Goal: Task Accomplishment & Management: Complete application form

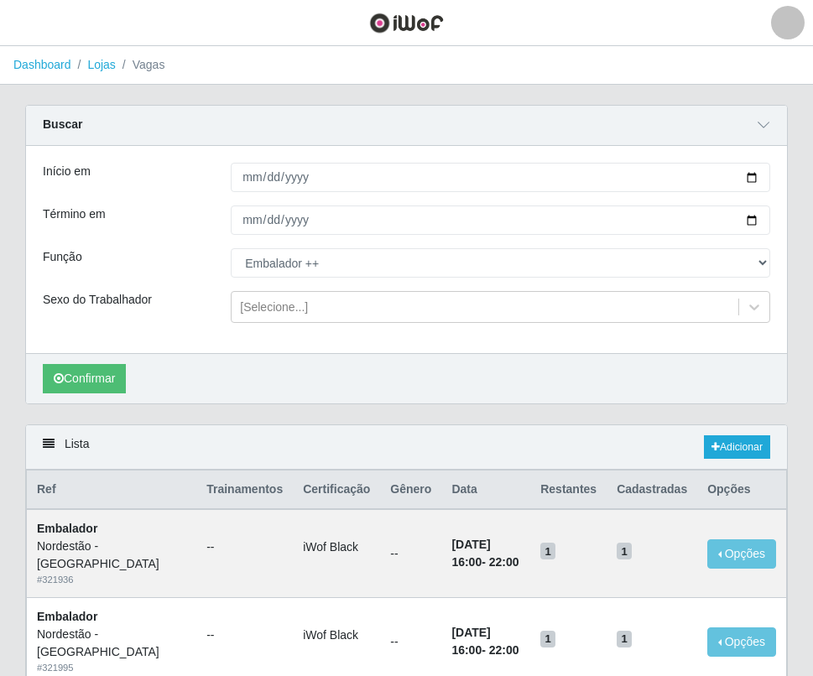
select select "71"
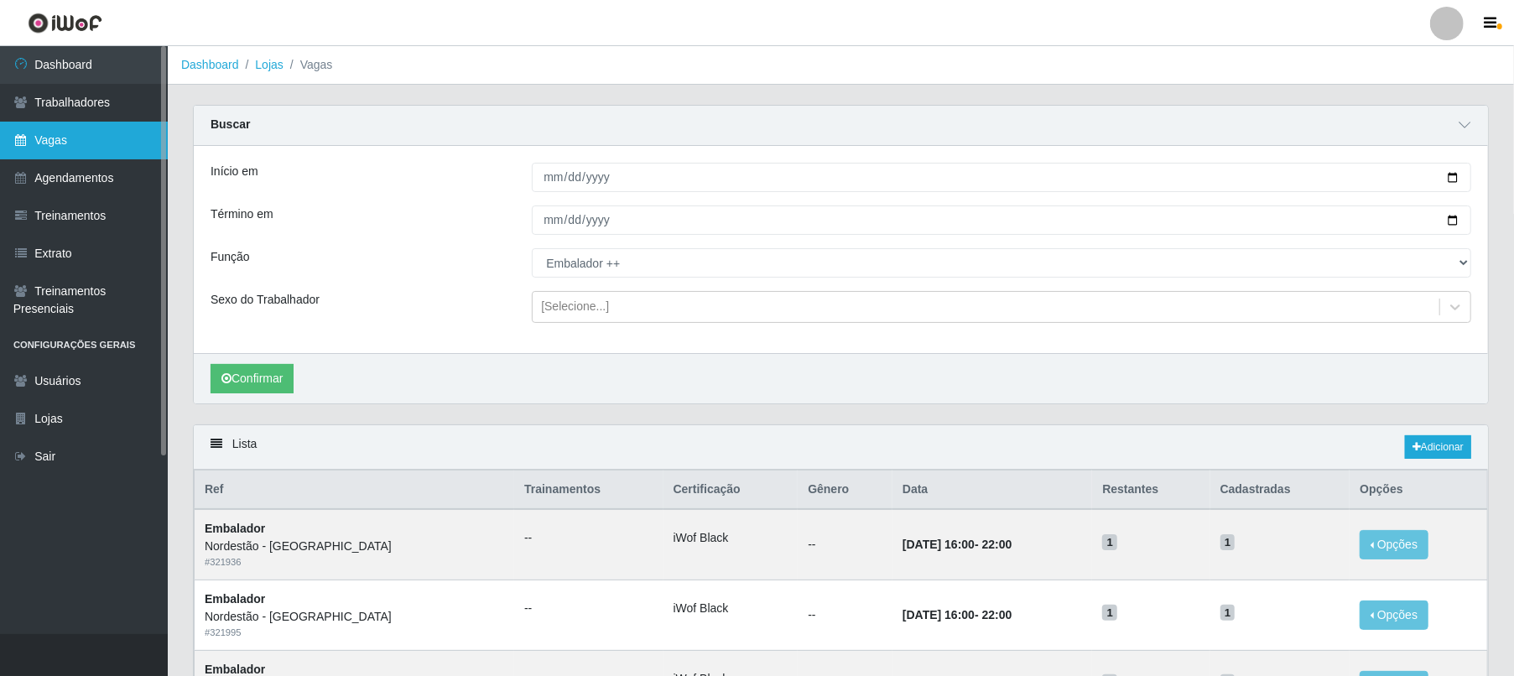
click at [85, 134] on link "Vagas" at bounding box center [84, 141] width 168 height 38
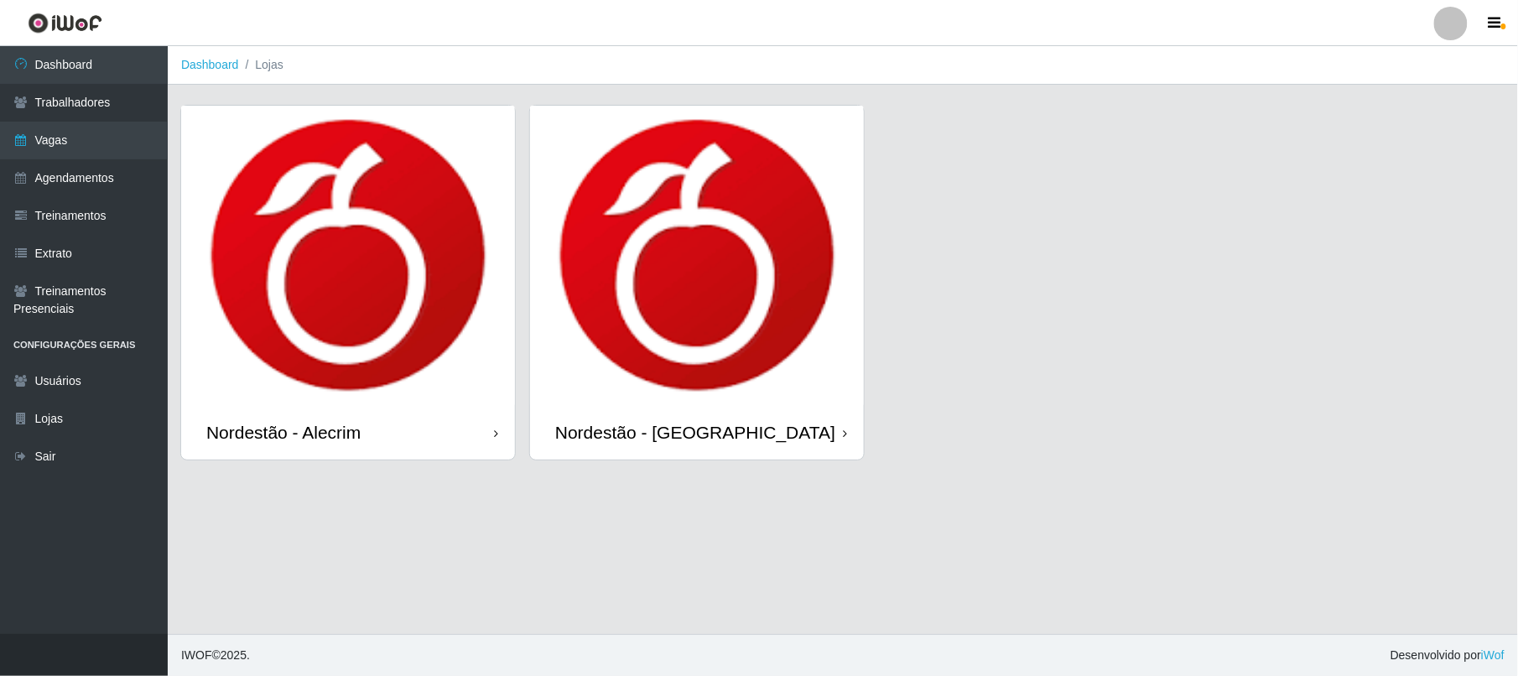
click at [359, 159] on img at bounding box center [348, 255] width 334 height 299
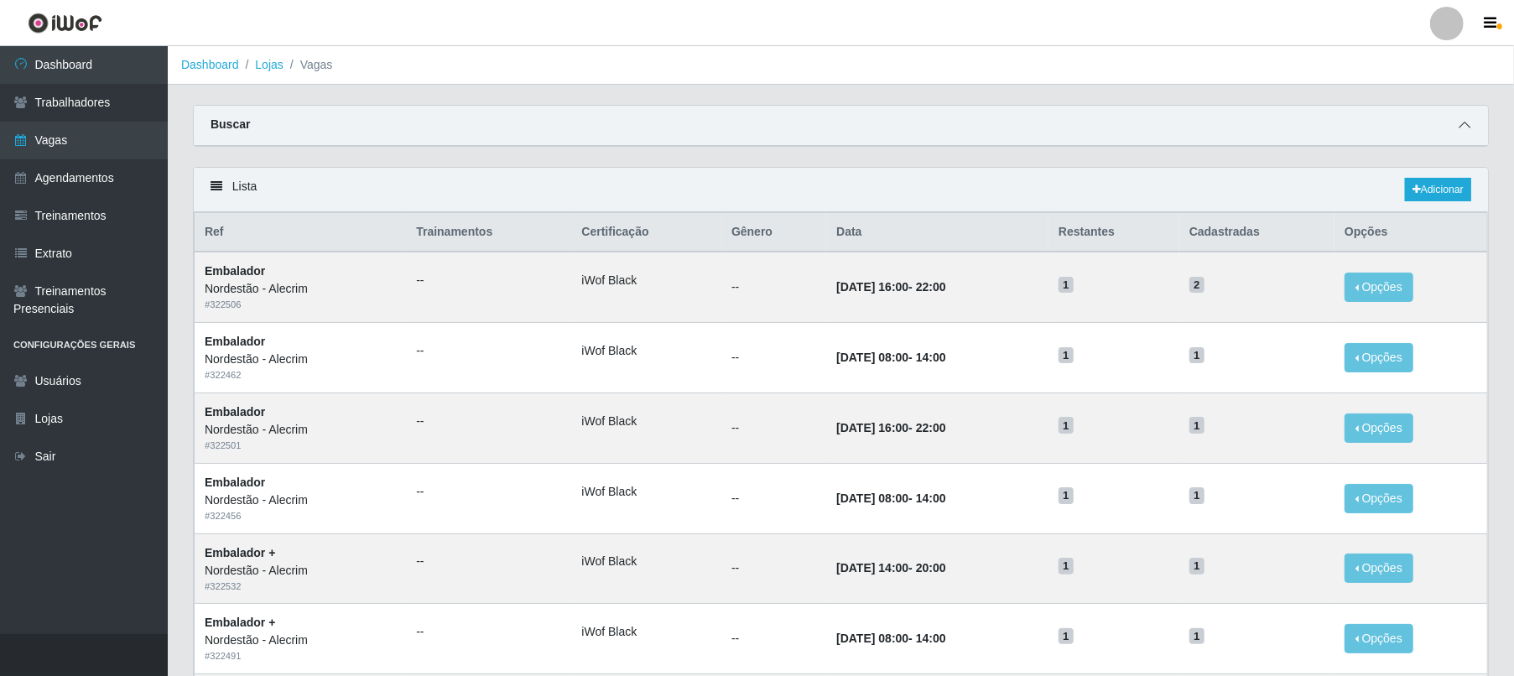
click at [812, 124] on span at bounding box center [1464, 125] width 20 height 19
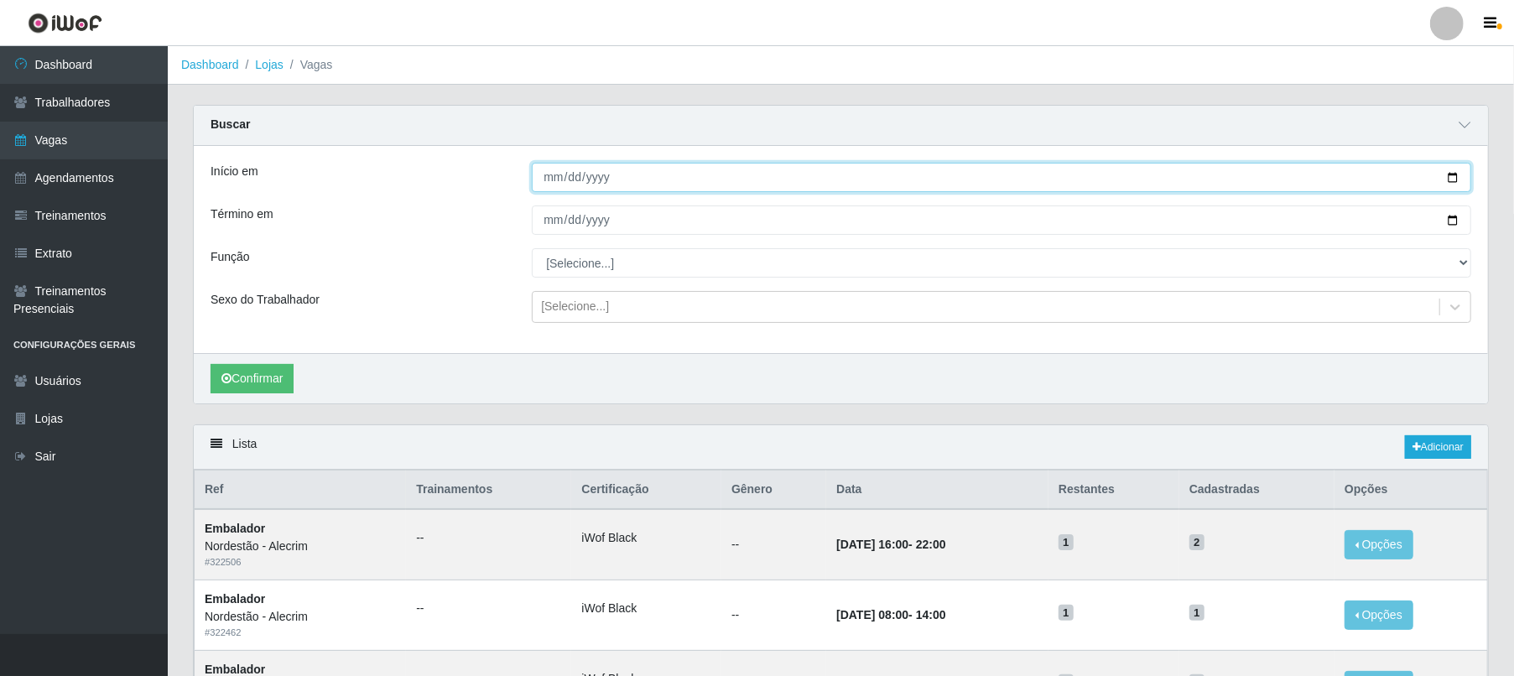
click at [671, 179] on input "Início em" at bounding box center [1001, 177] width 939 height 29
type input "[DATE]"
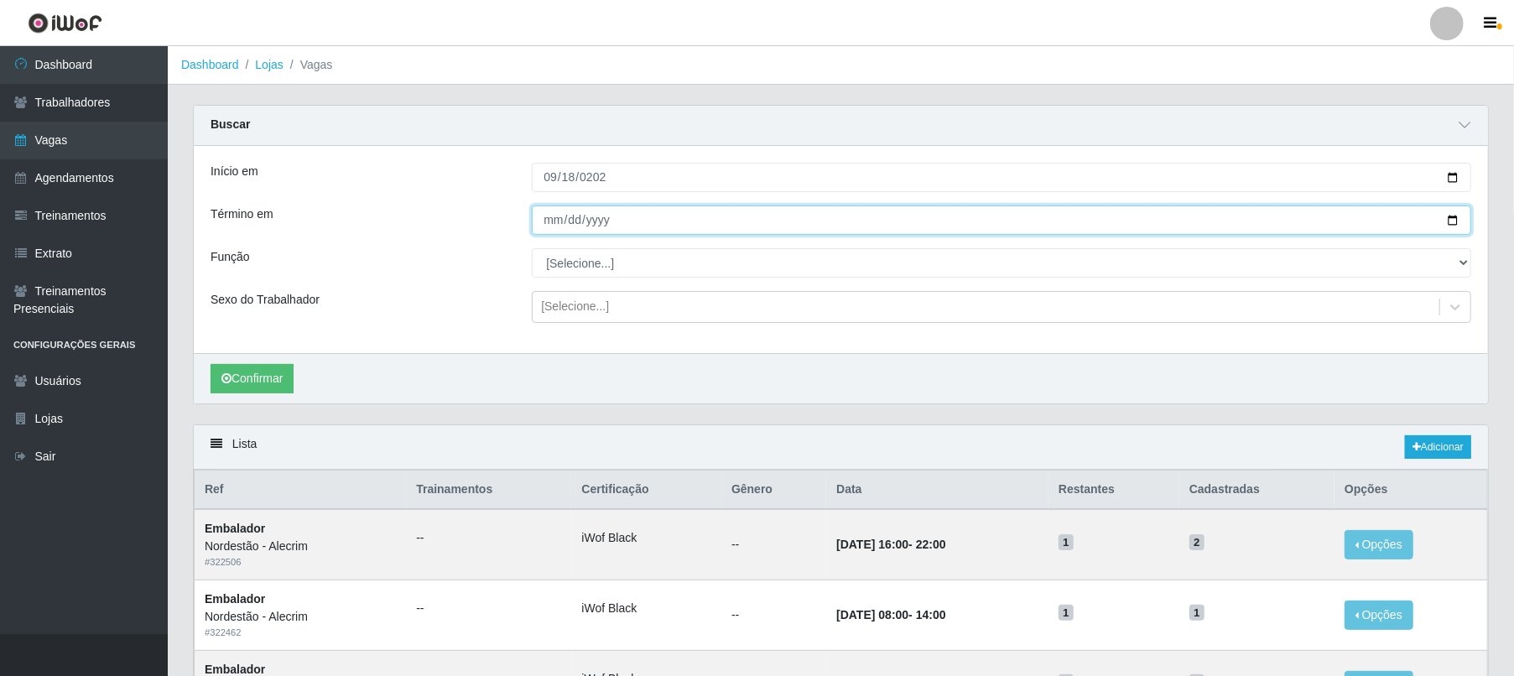
click at [619, 216] on input "Término em" at bounding box center [1001, 220] width 939 height 29
type input "[DATE]"
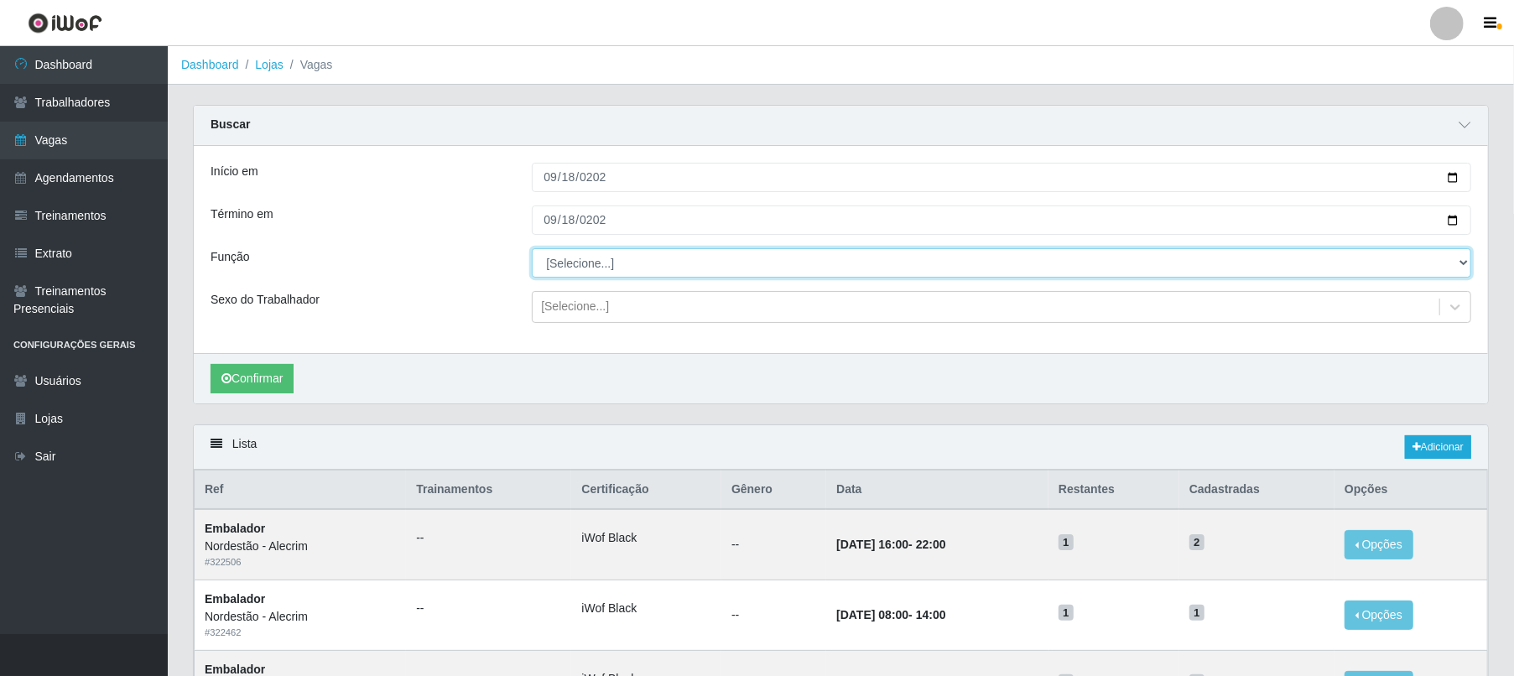
click at [597, 259] on select "[Selecione...] Embalador Embalador + Embalador ++" at bounding box center [1001, 262] width 939 height 29
select select "1"
click at [532, 249] on select "[Selecione...] Embalador Embalador + Embalador ++" at bounding box center [1001, 262] width 939 height 29
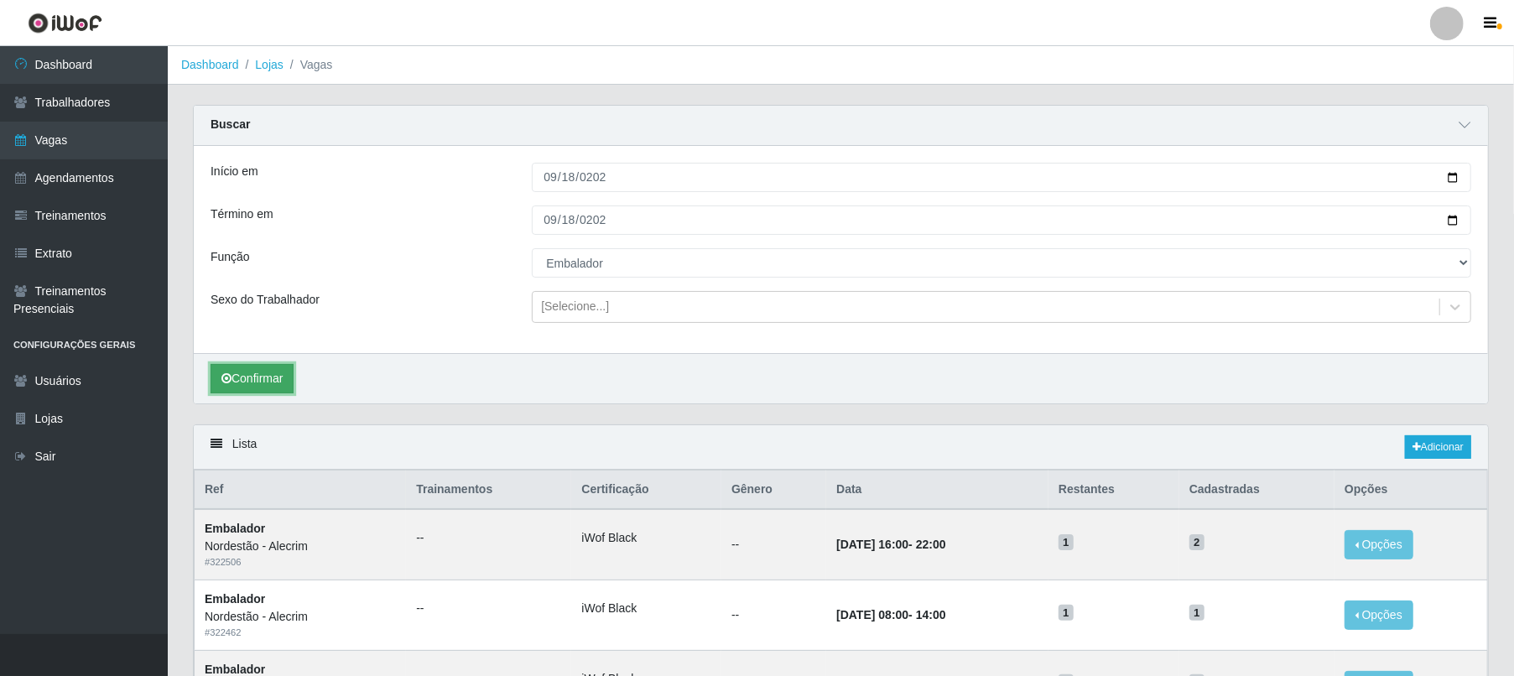
click at [286, 390] on button "Confirmar" at bounding box center [252, 378] width 83 height 29
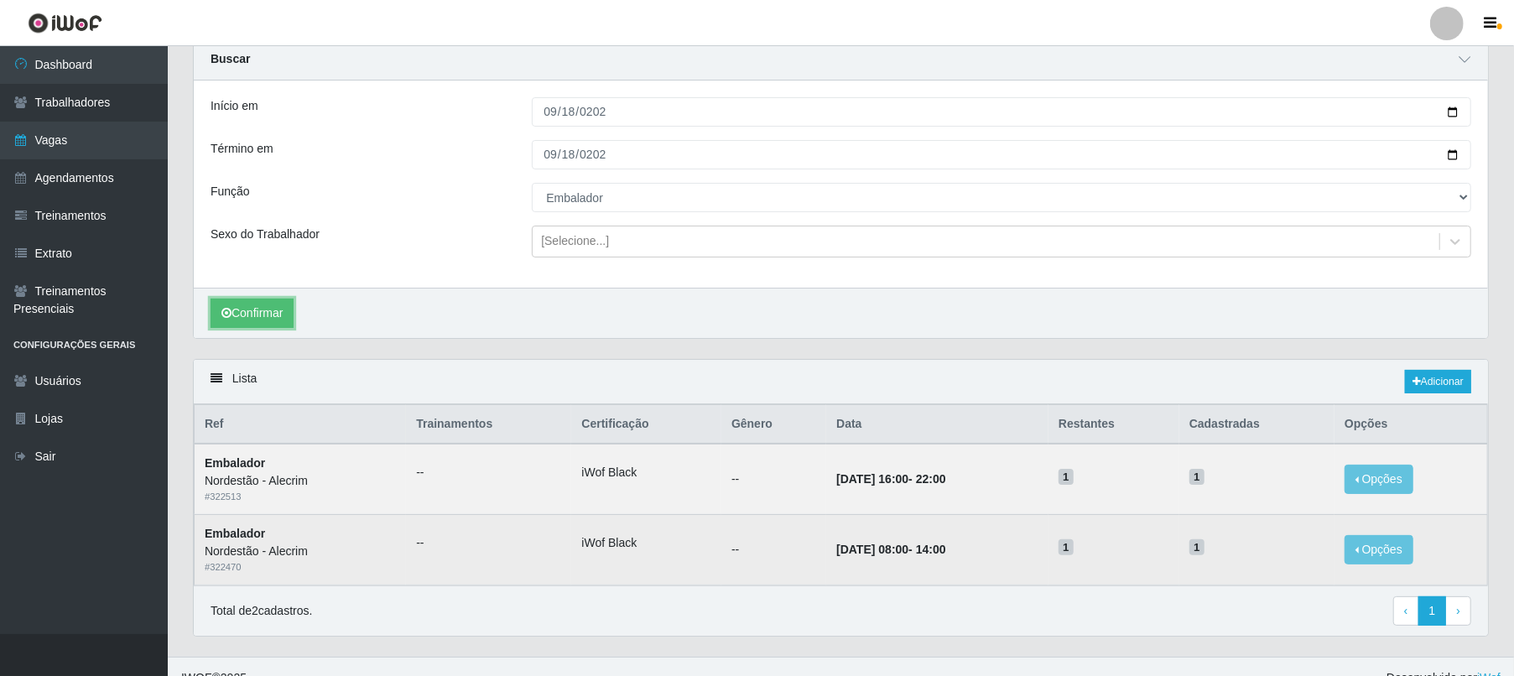
scroll to position [94, 0]
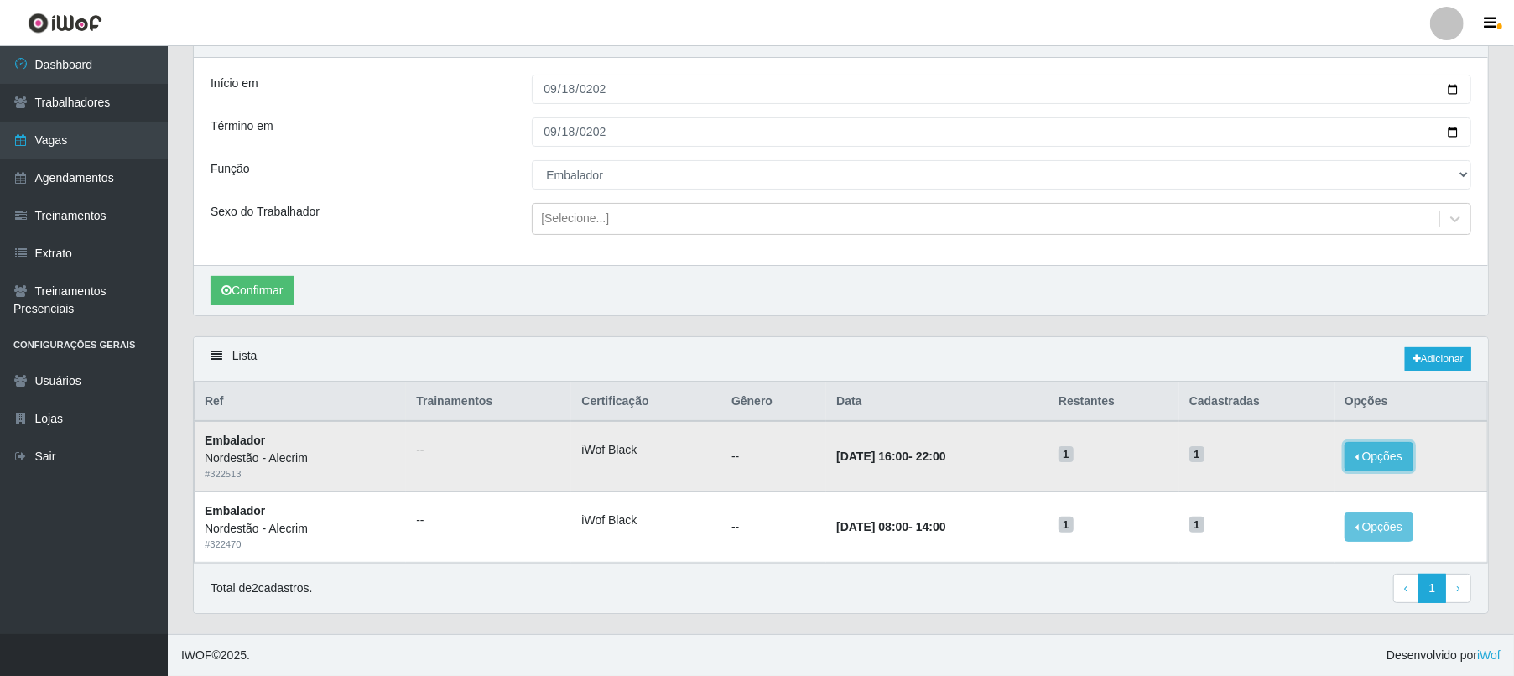
click at [812, 443] on button "Opções" at bounding box center [1379, 456] width 69 height 29
click at [812, 493] on div "Deletar" at bounding box center [1275, 496] width 99 height 18
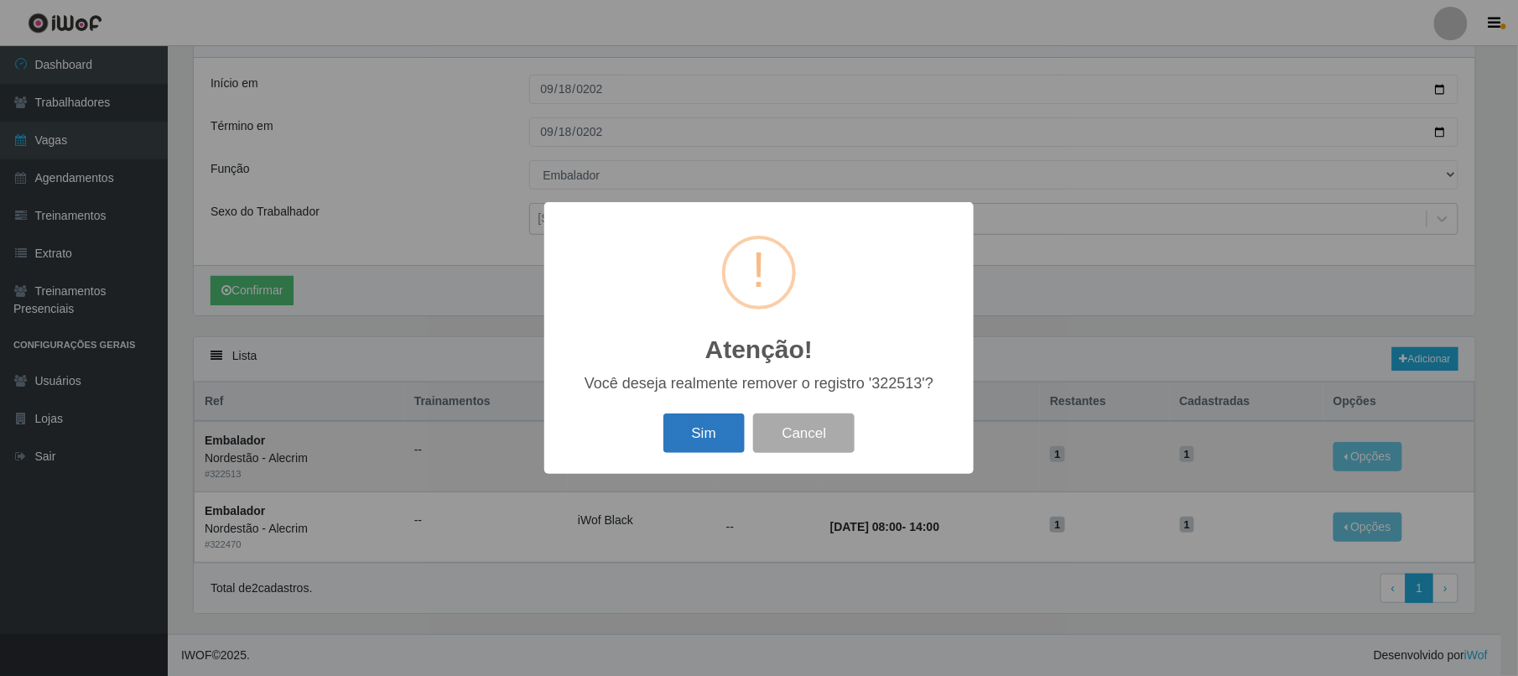
click at [719, 434] on button "Sim" at bounding box center [703, 433] width 81 height 39
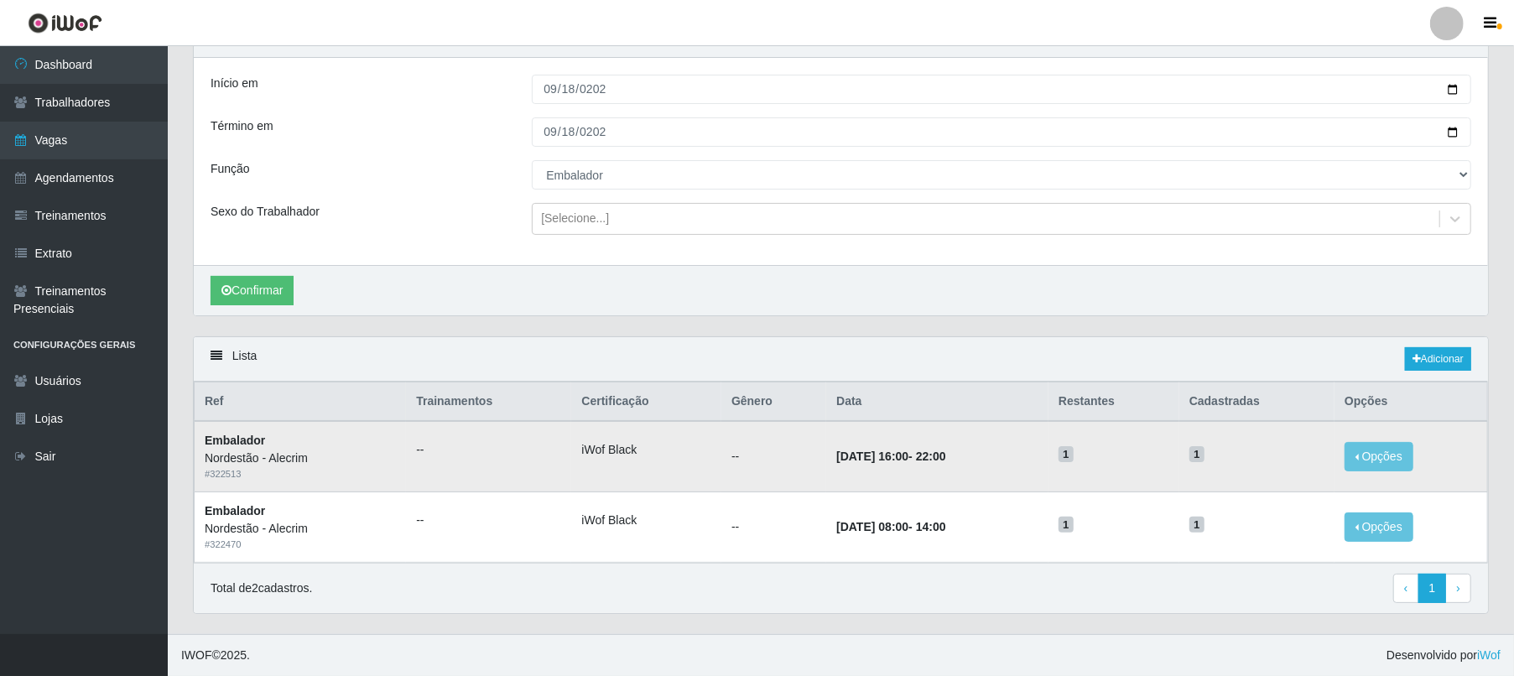
scroll to position [0, 0]
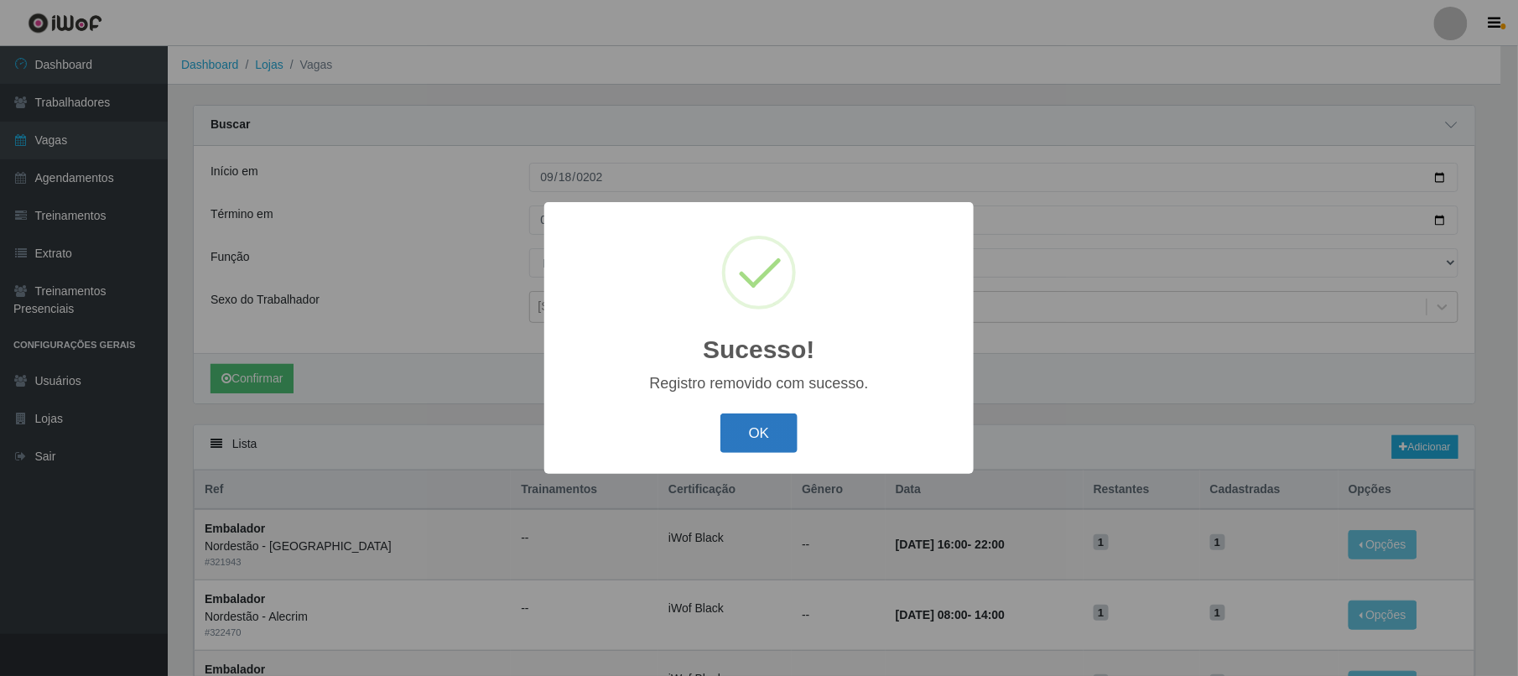
click at [756, 431] on button "OK" at bounding box center [760, 433] width 78 height 39
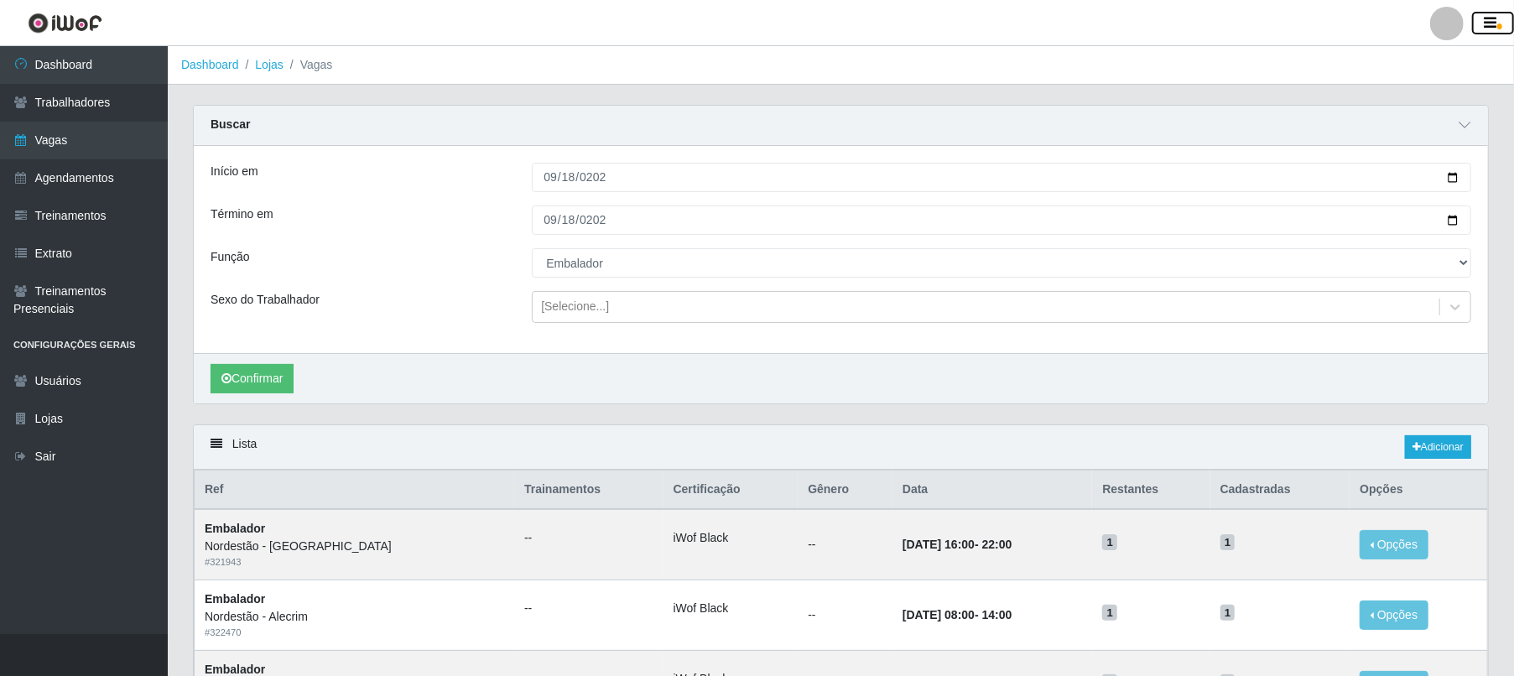
click at [812, 25] on span "button" at bounding box center [1499, 26] width 5 height 6
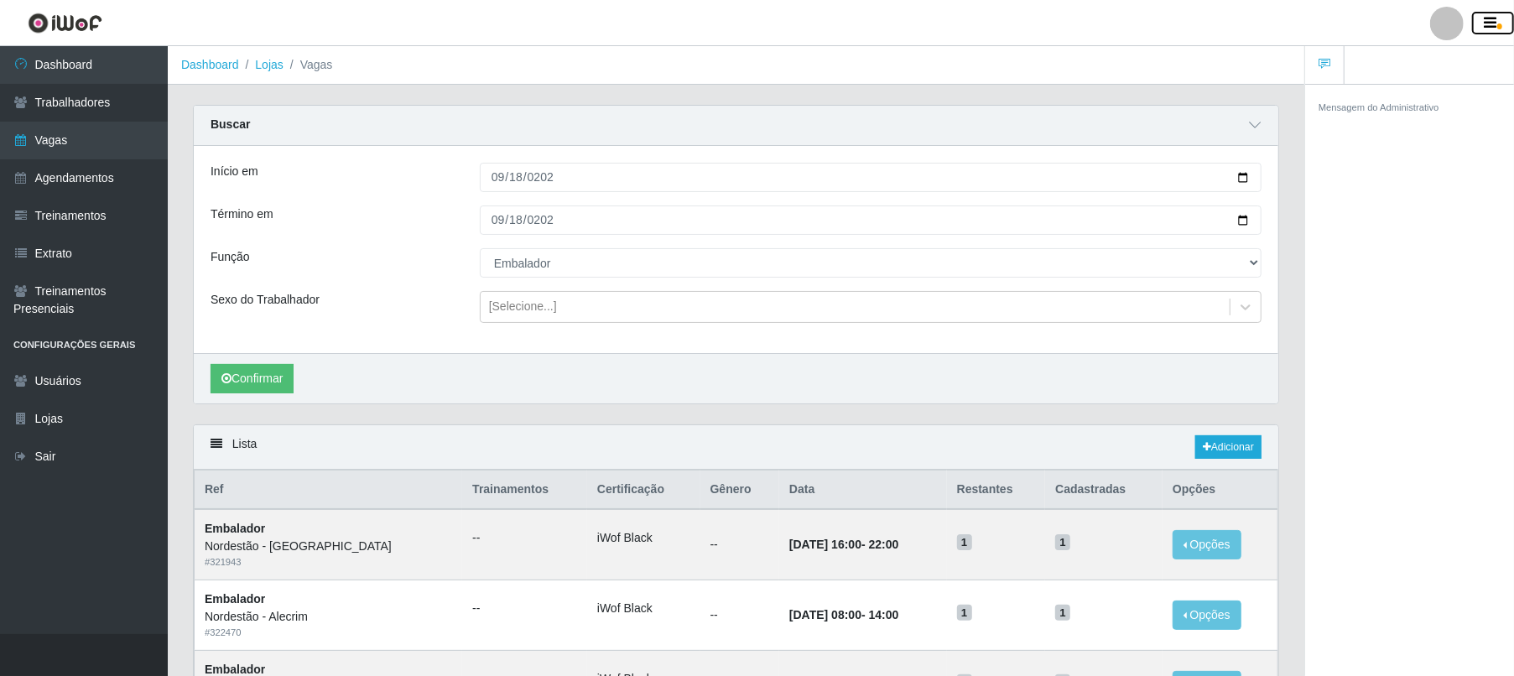
click at [812, 25] on span "button" at bounding box center [1499, 26] width 5 height 6
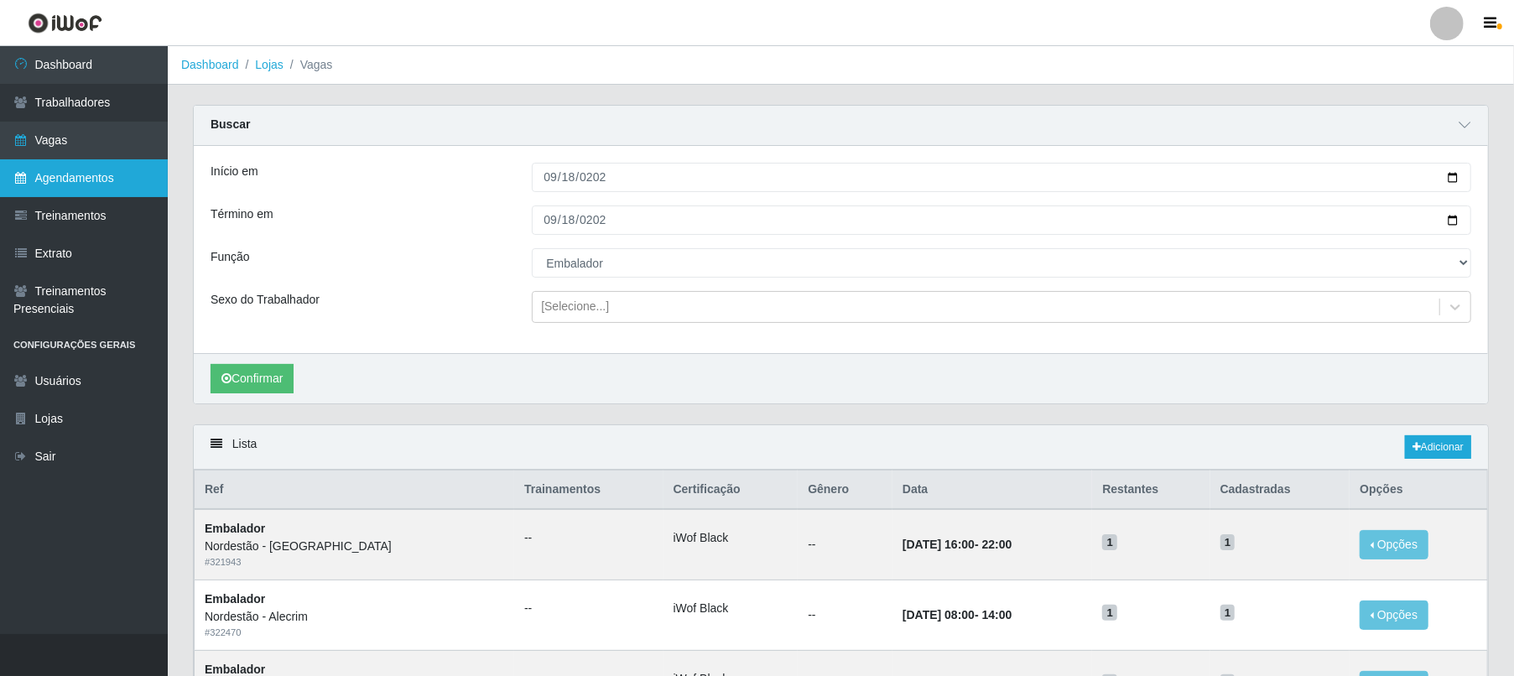
click at [98, 180] on link "Agendamentos" at bounding box center [84, 178] width 168 height 38
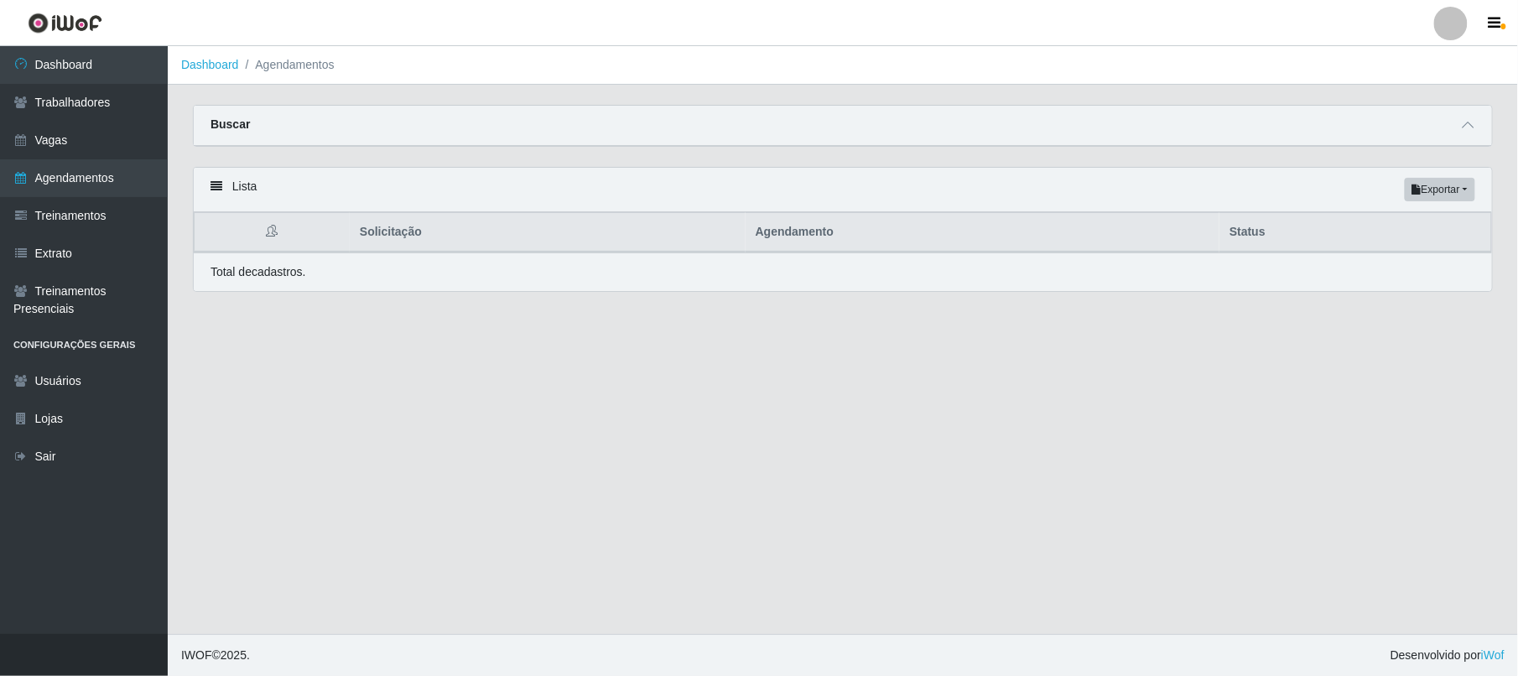
click at [373, 128] on div "Buscar" at bounding box center [843, 126] width 1298 height 40
click at [812, 121] on icon at bounding box center [1469, 125] width 12 height 12
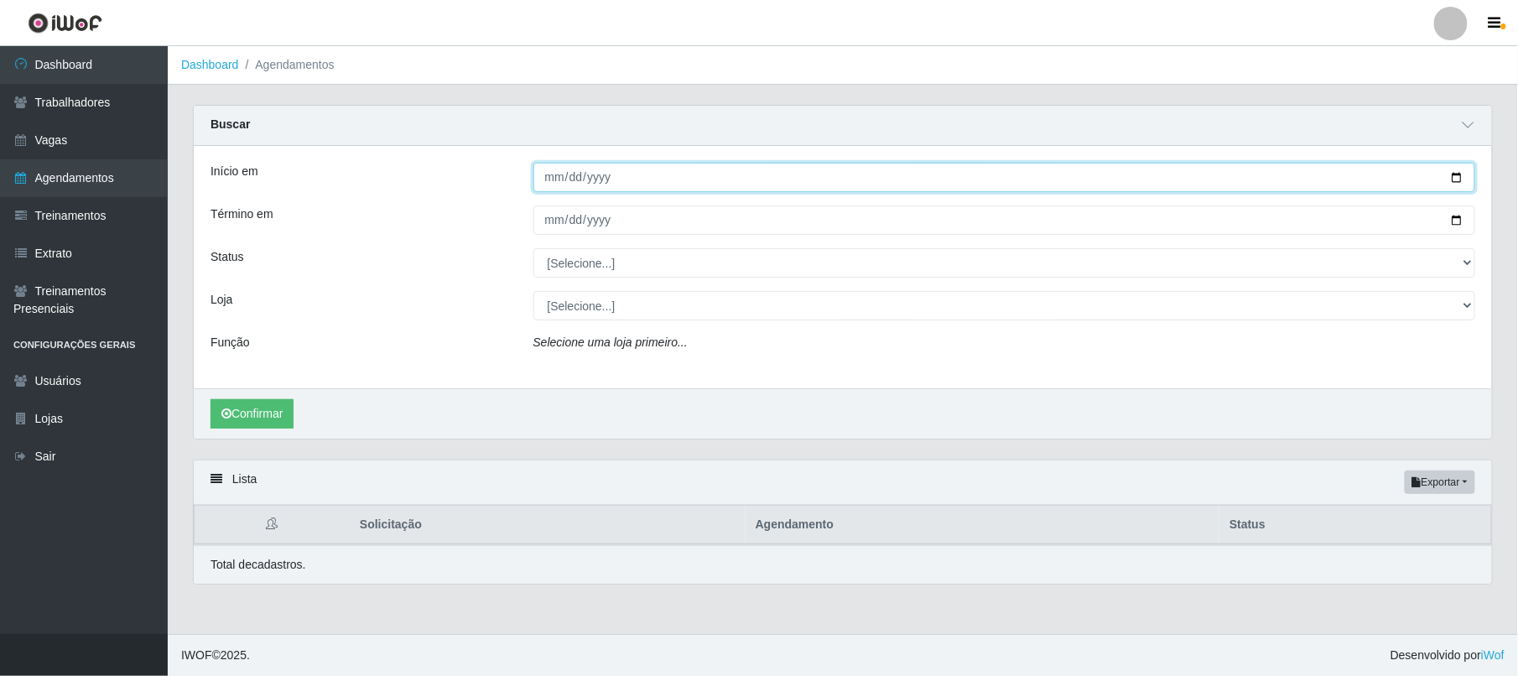
click at [645, 185] on input "Início em" at bounding box center [1004, 177] width 943 height 29
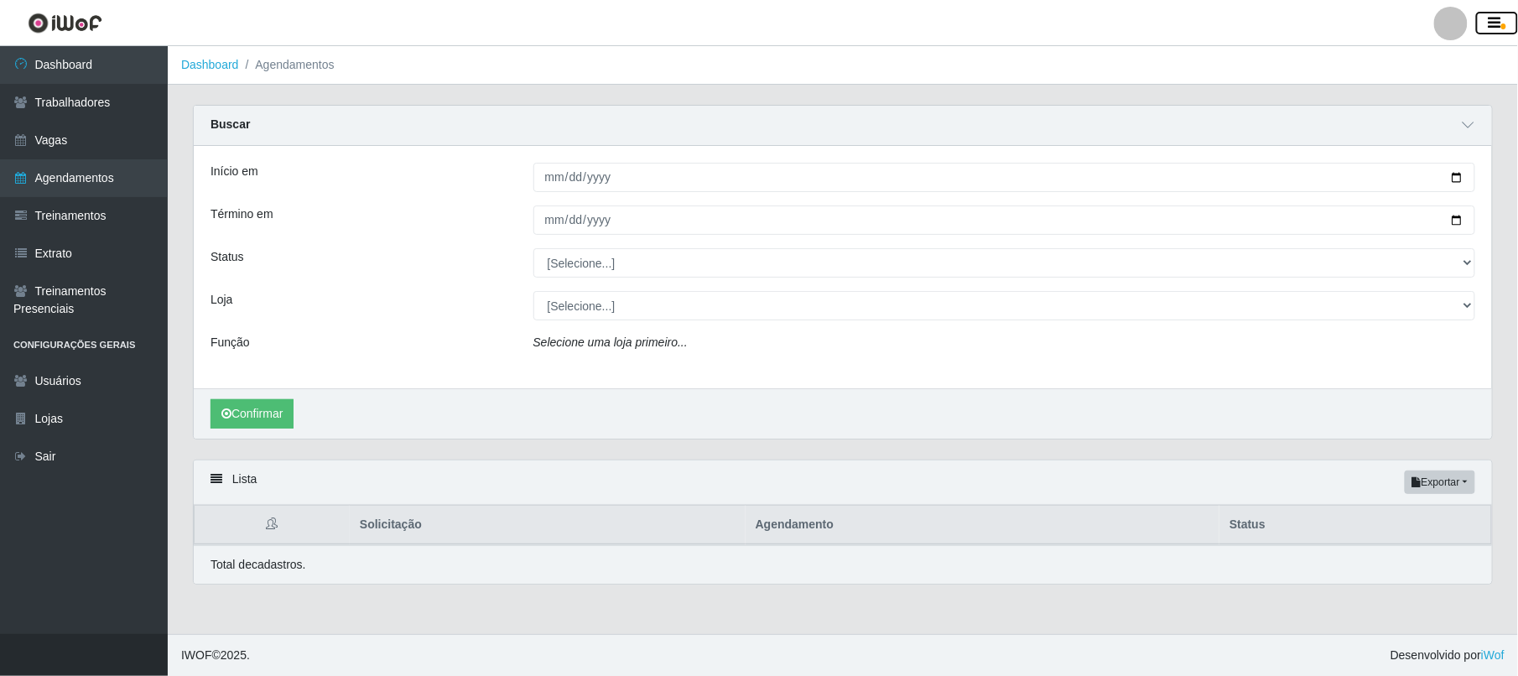
click at [812, 28] on icon "button" at bounding box center [1495, 23] width 13 height 15
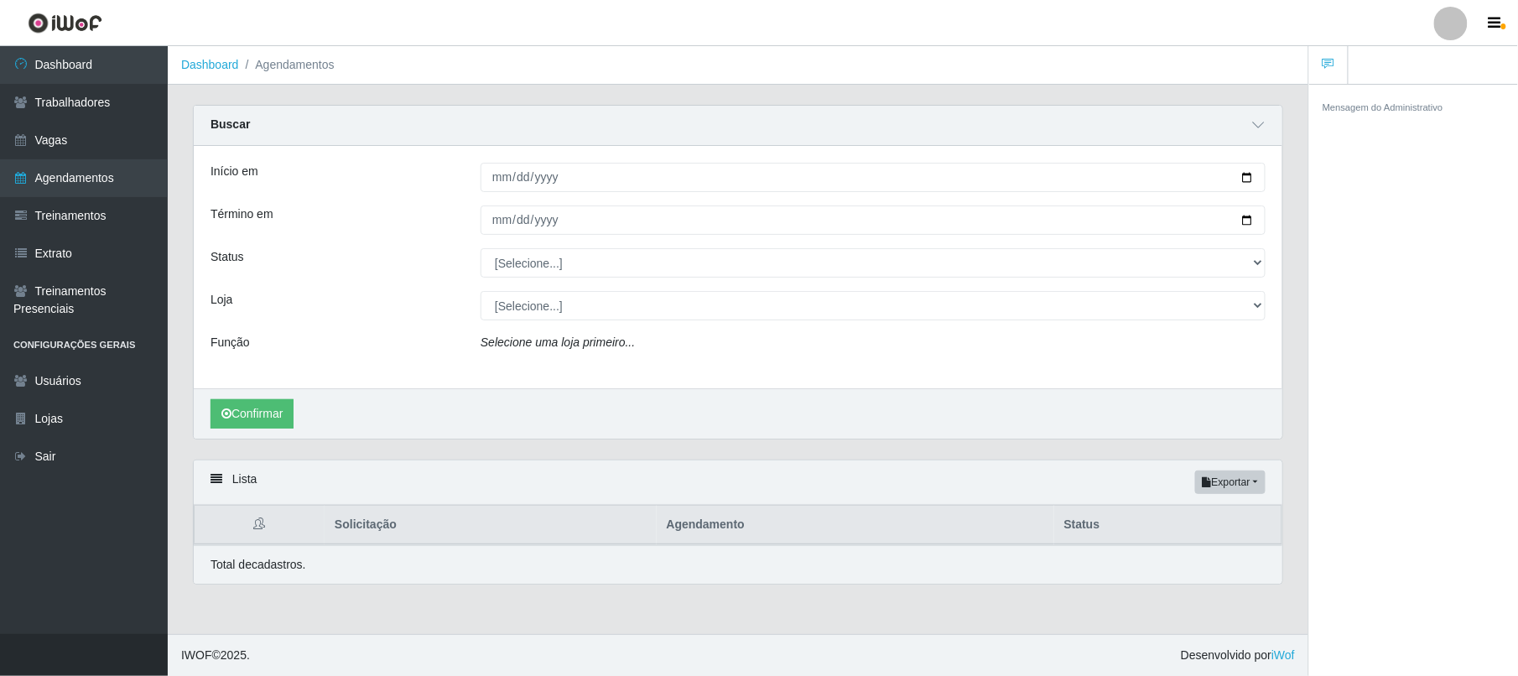
click at [812, 58] on icon at bounding box center [1329, 64] width 12 height 12
click at [812, 21] on button "button" at bounding box center [1497, 23] width 42 height 23
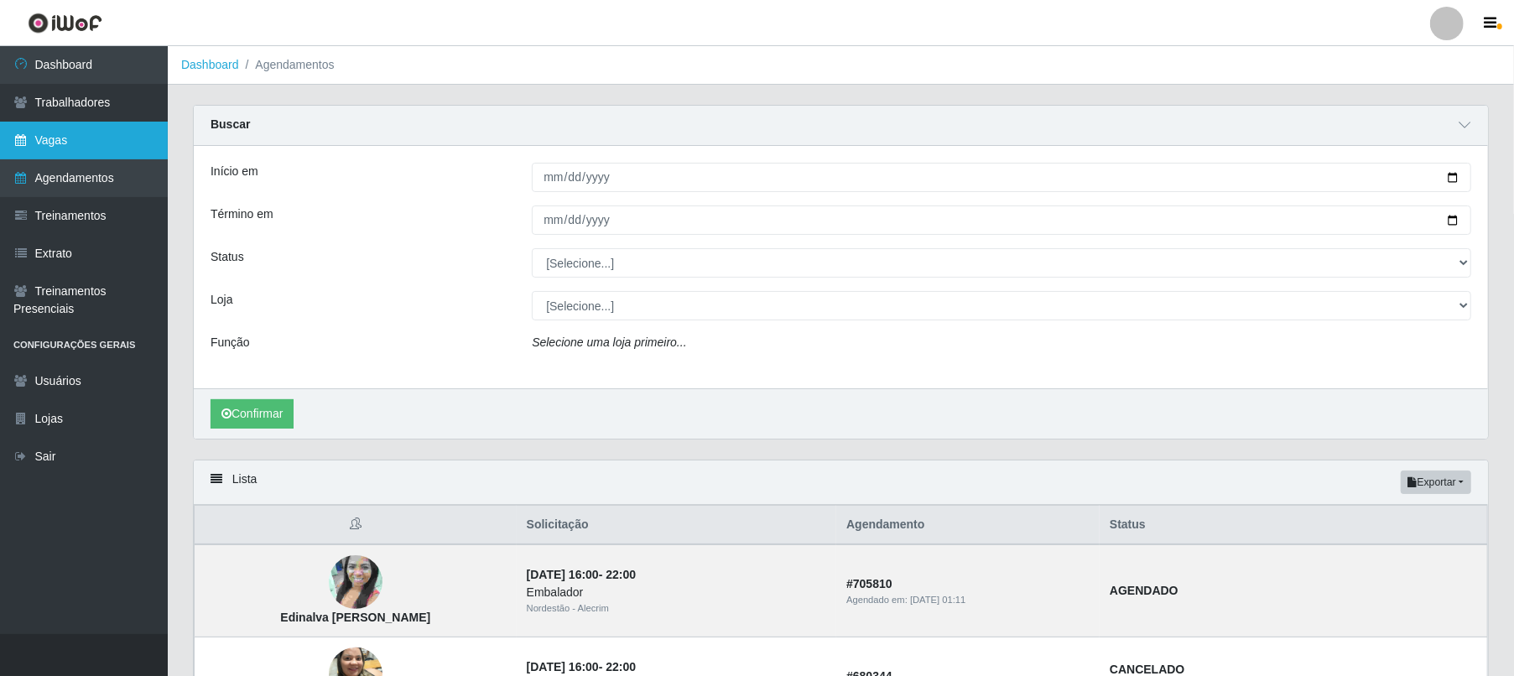
click at [94, 141] on link "Vagas" at bounding box center [84, 141] width 168 height 38
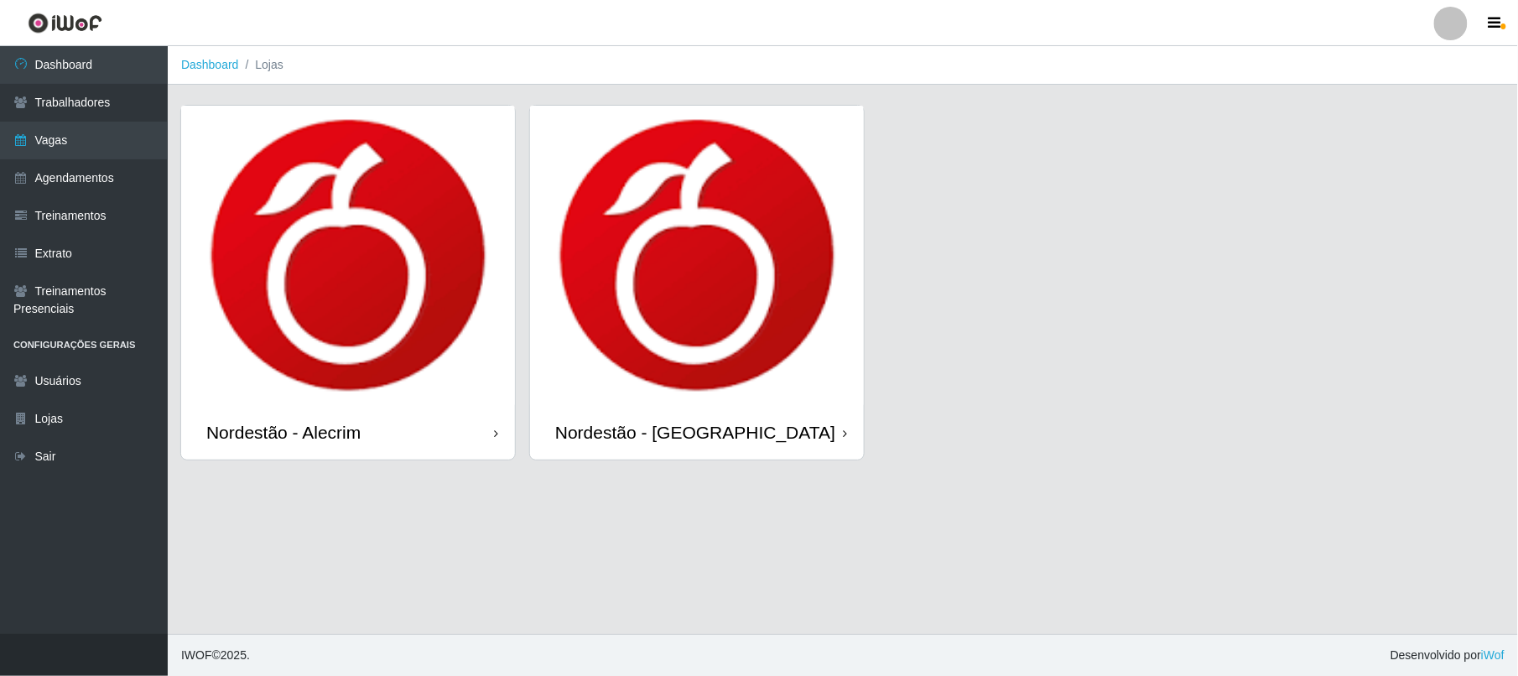
click at [461, 223] on img at bounding box center [348, 255] width 334 height 299
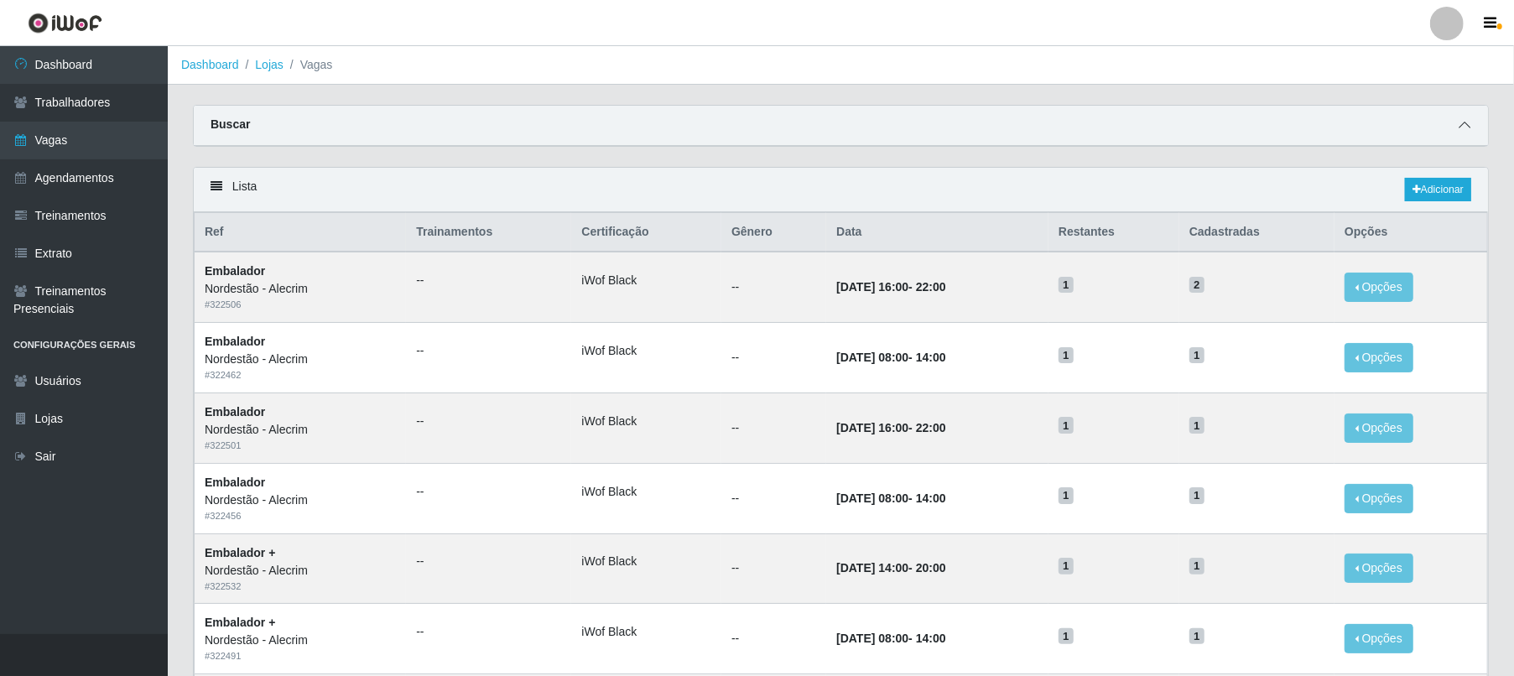
click at [812, 131] on icon at bounding box center [1465, 125] width 12 height 12
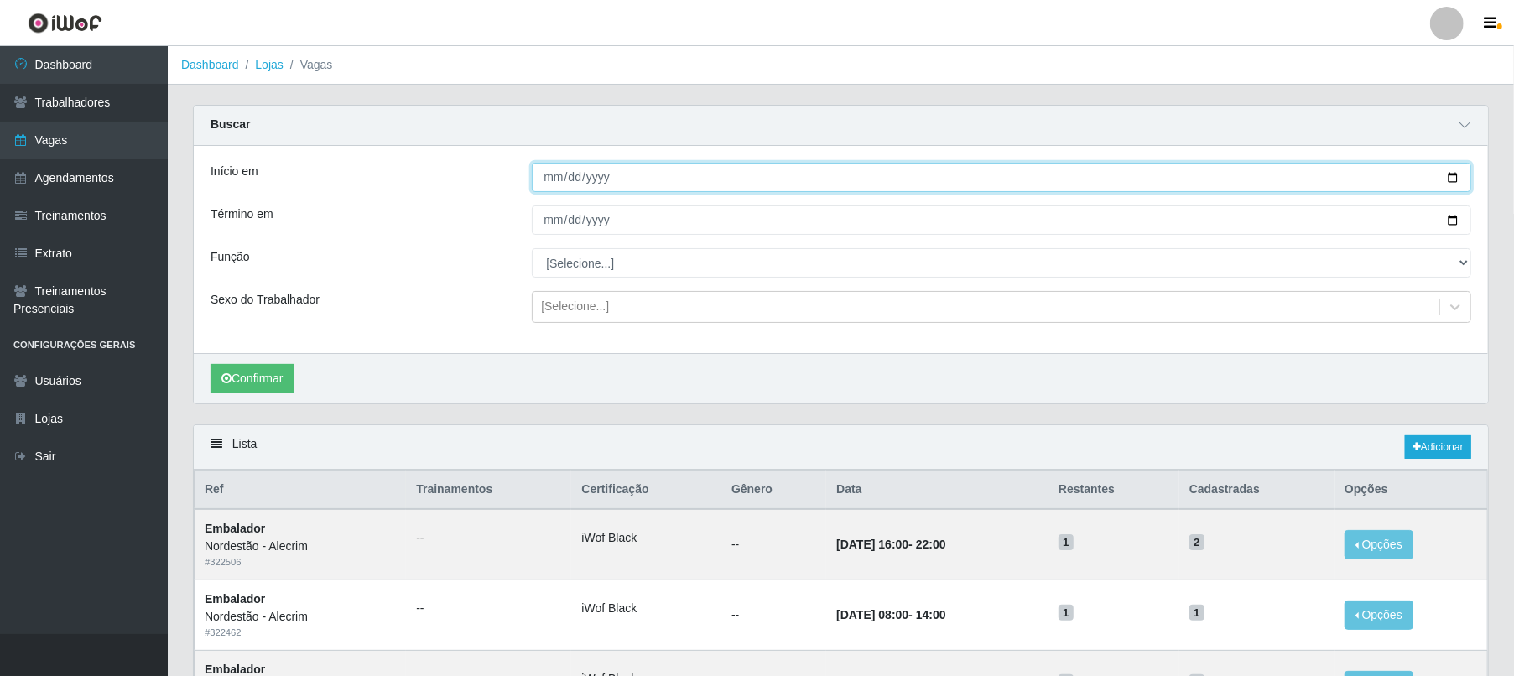
click at [674, 171] on input "Início em" at bounding box center [1001, 177] width 939 height 29
type input "[DATE]"
drag, startPoint x: 642, startPoint y: 171, endPoint x: 517, endPoint y: 179, distance: 125.2
click at [500, 179] on div "Início em [DATE]" at bounding box center [841, 177] width 1286 height 29
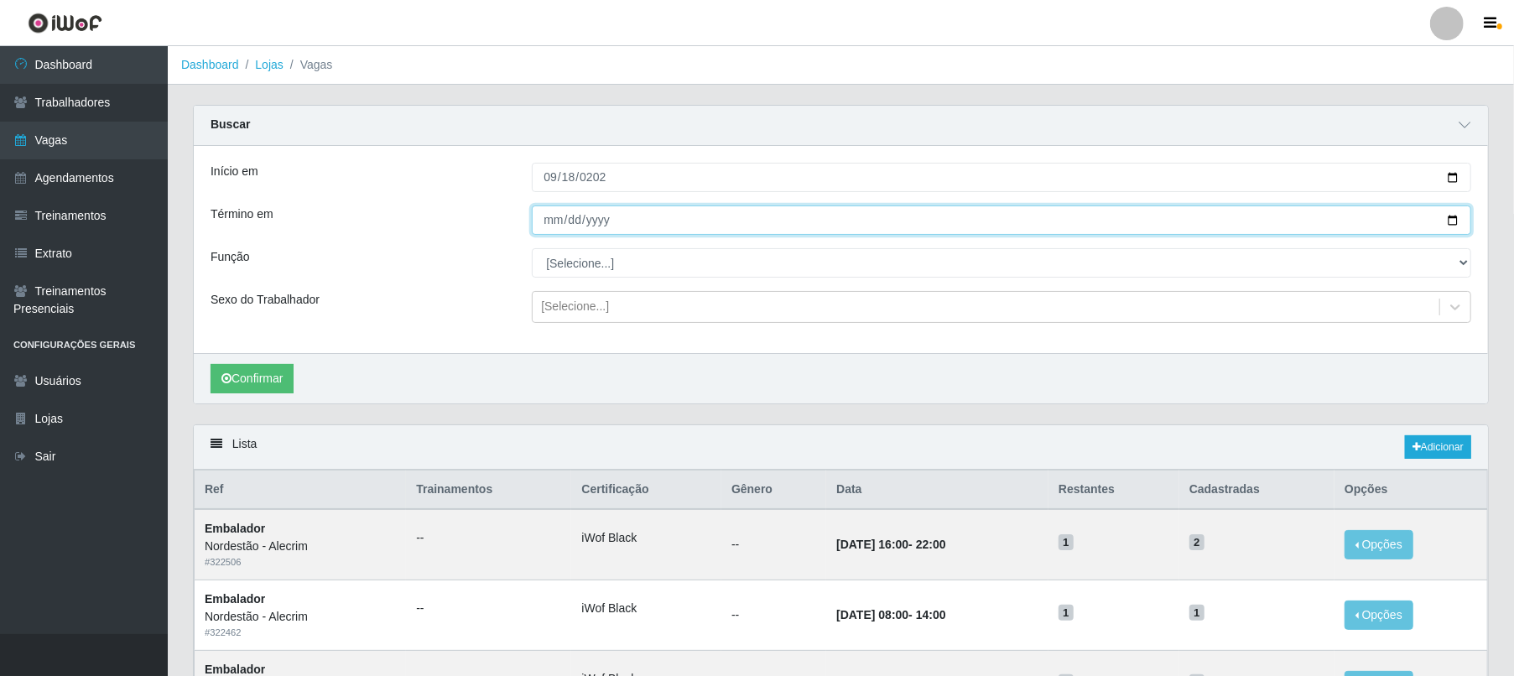
click at [582, 215] on input "Término em" at bounding box center [1001, 220] width 939 height 29
click at [552, 221] on input "Término em" at bounding box center [1001, 220] width 939 height 29
type input "[DATE]"
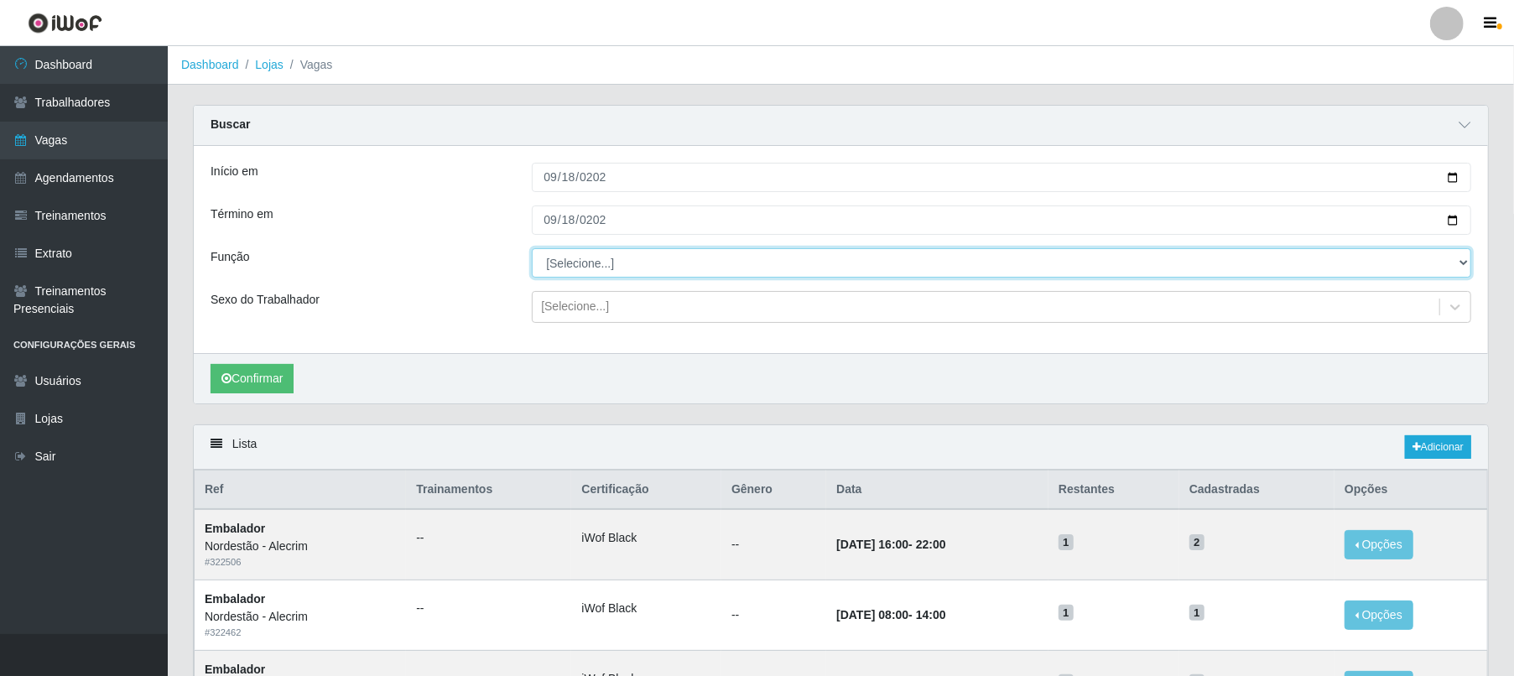
click at [619, 260] on select "[Selecione...] Embalador Embalador + Embalador ++" at bounding box center [1001, 262] width 939 height 29
select select "1"
click at [532, 249] on select "[Selecione...] Embalador Embalador + Embalador ++" at bounding box center [1001, 262] width 939 height 29
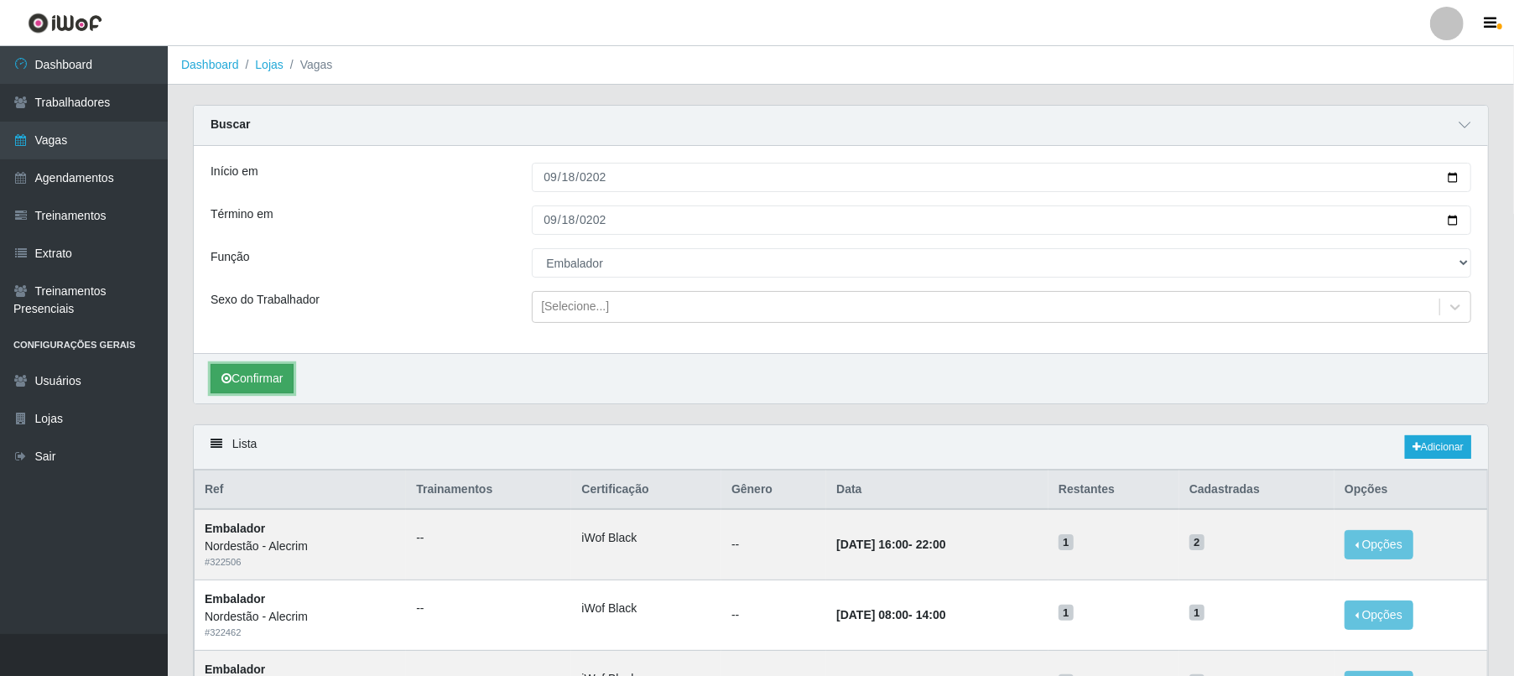
click at [275, 388] on button "Confirmar" at bounding box center [252, 378] width 83 height 29
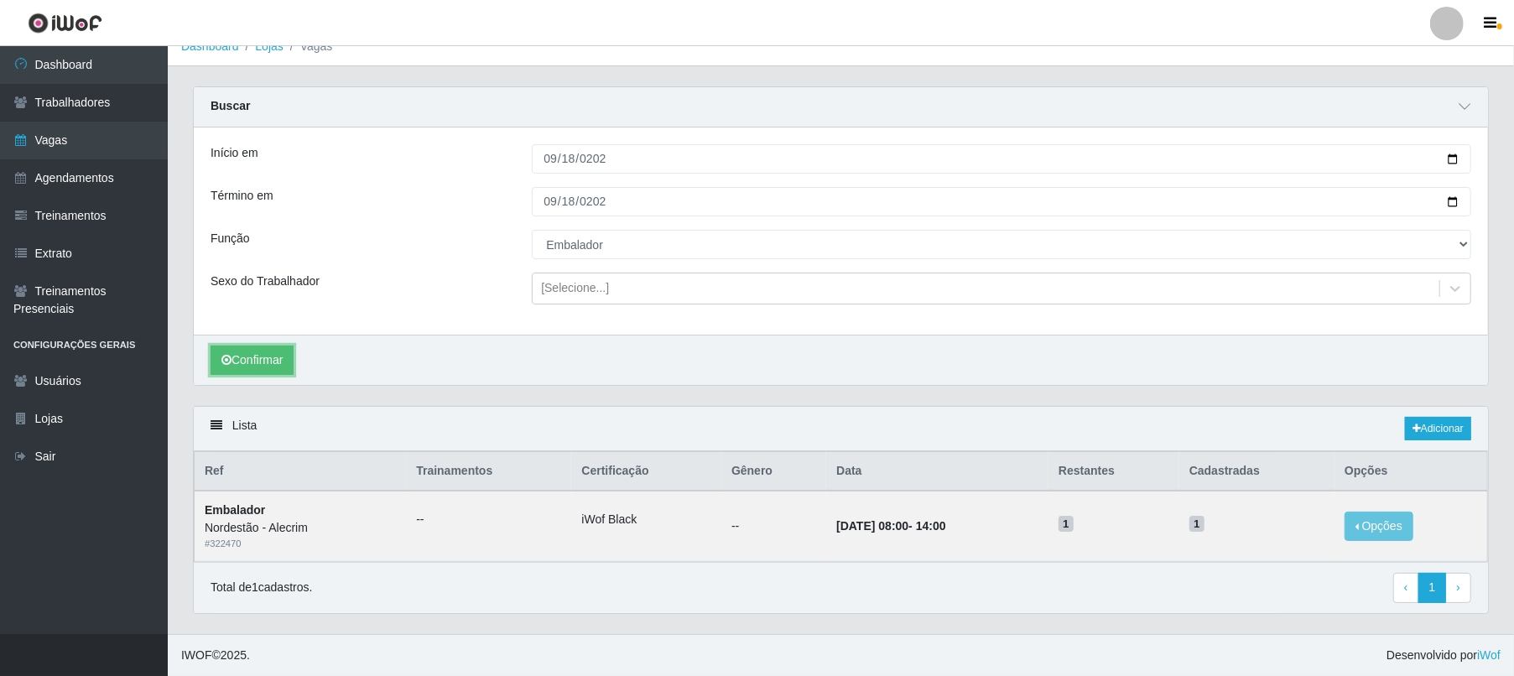
scroll to position [23, 0]
click at [812, 520] on button "Opções" at bounding box center [1379, 526] width 69 height 29
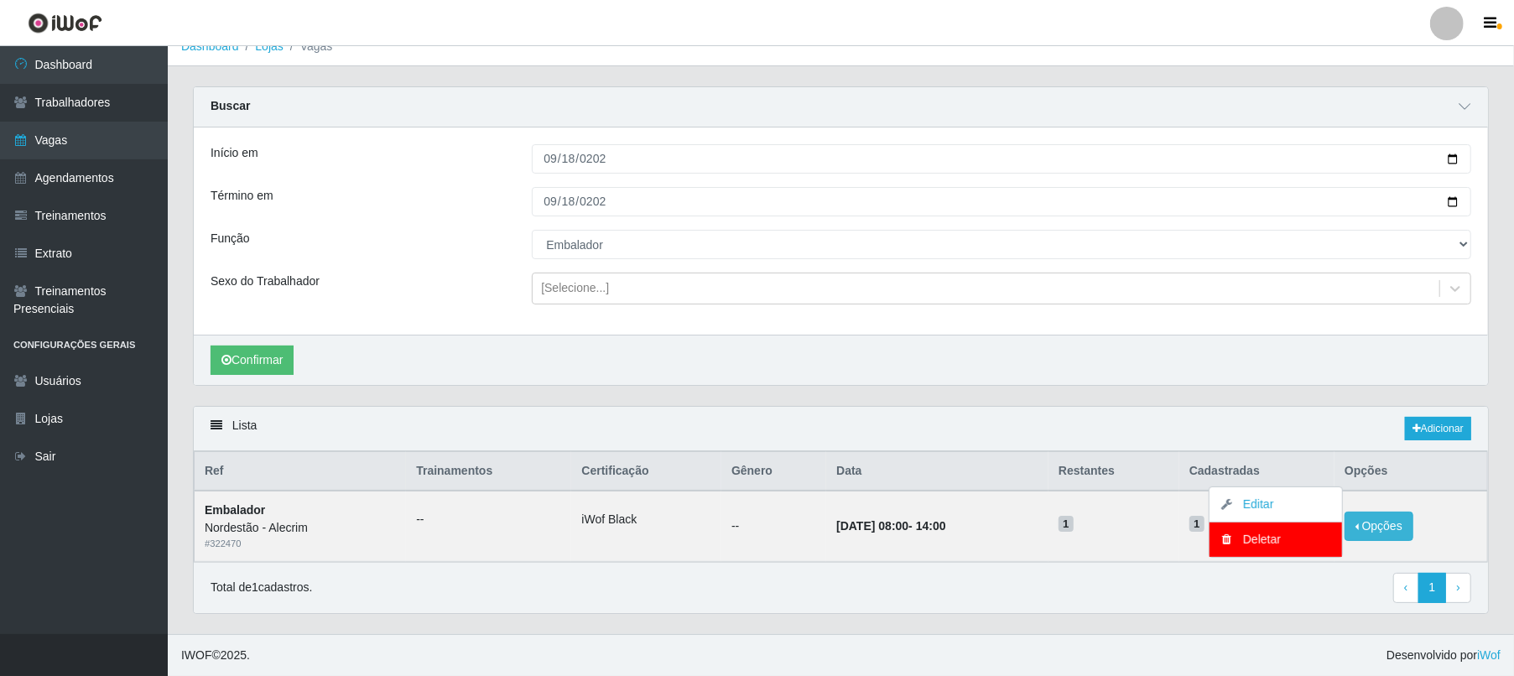
click at [812, 433] on div "Carregando... Buscar Início em [DATE] Término em [DATE] Função [Selecione...] E…" at bounding box center [841, 360] width 1346 height 548
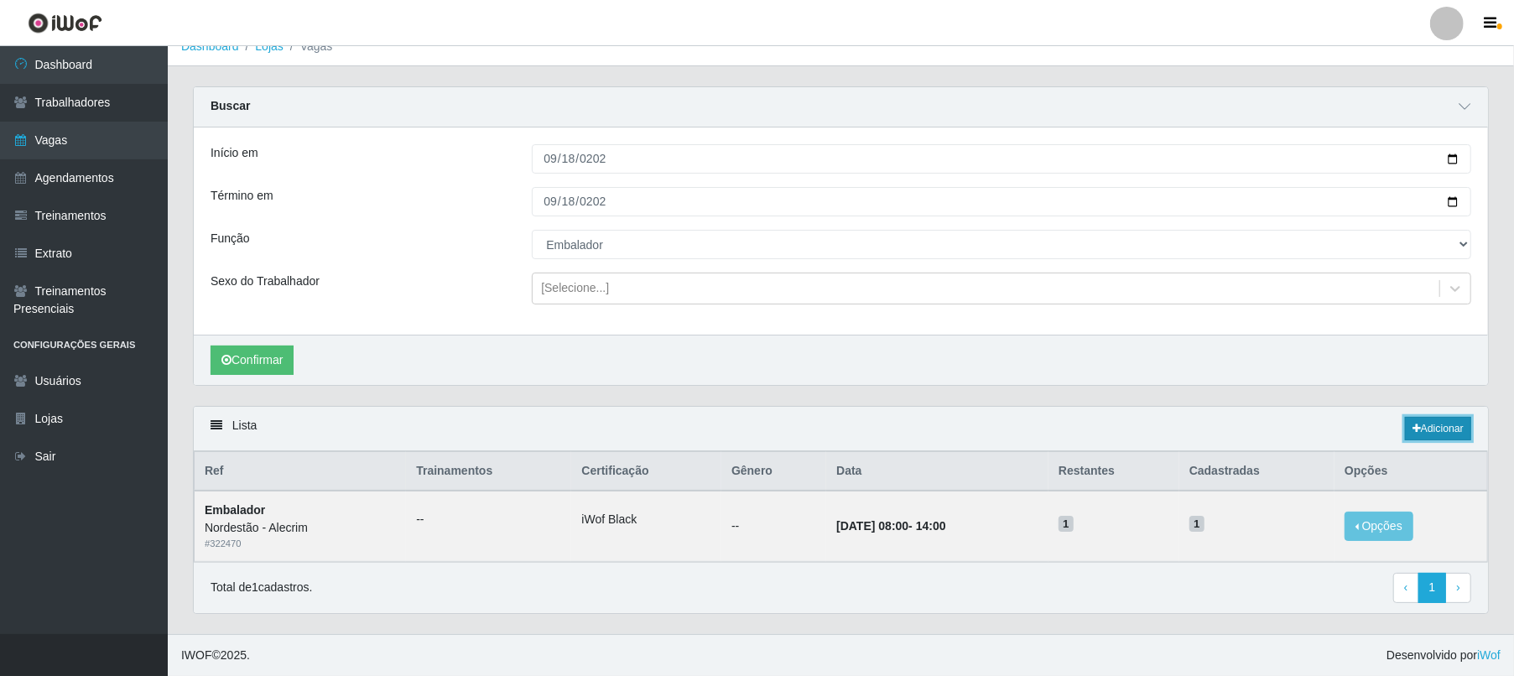
click at [812, 430] on link "Adicionar" at bounding box center [1438, 428] width 66 height 23
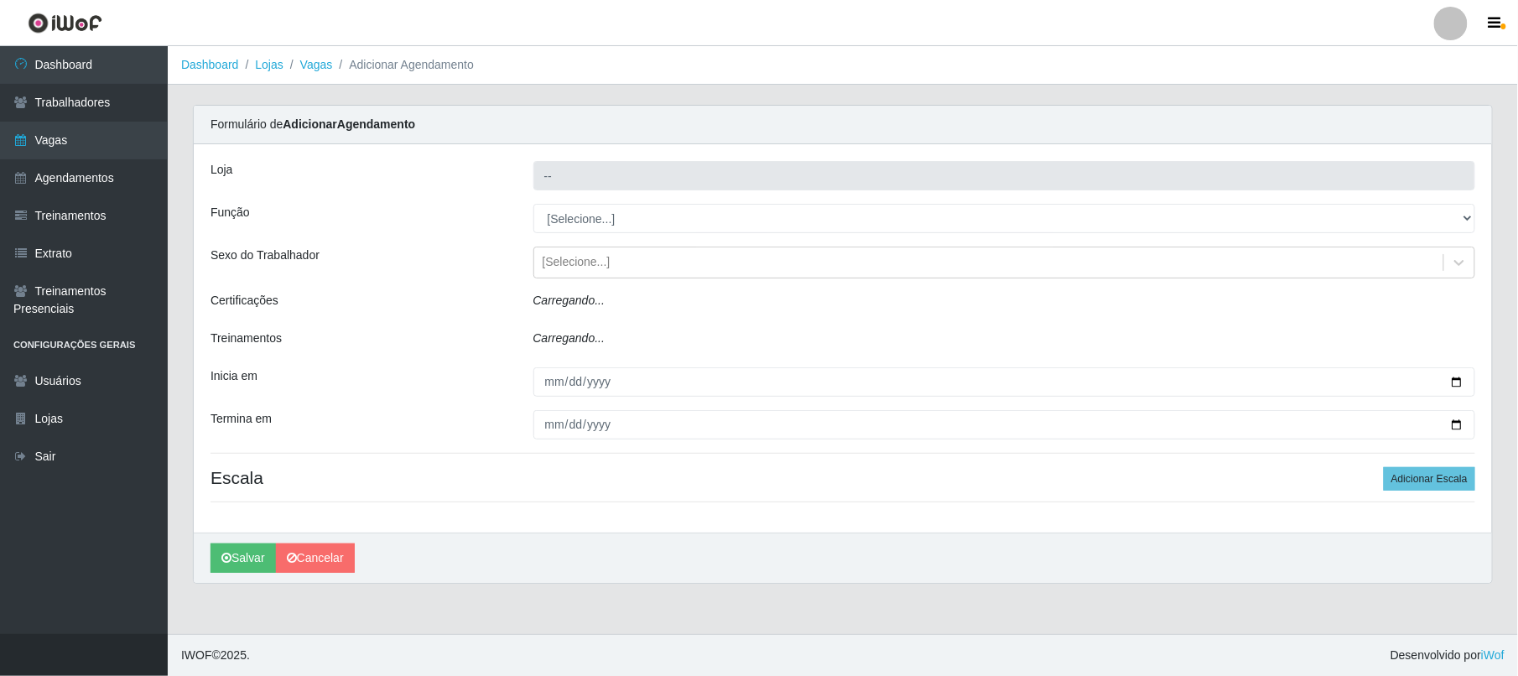
type input "Nordestão - Alecrim"
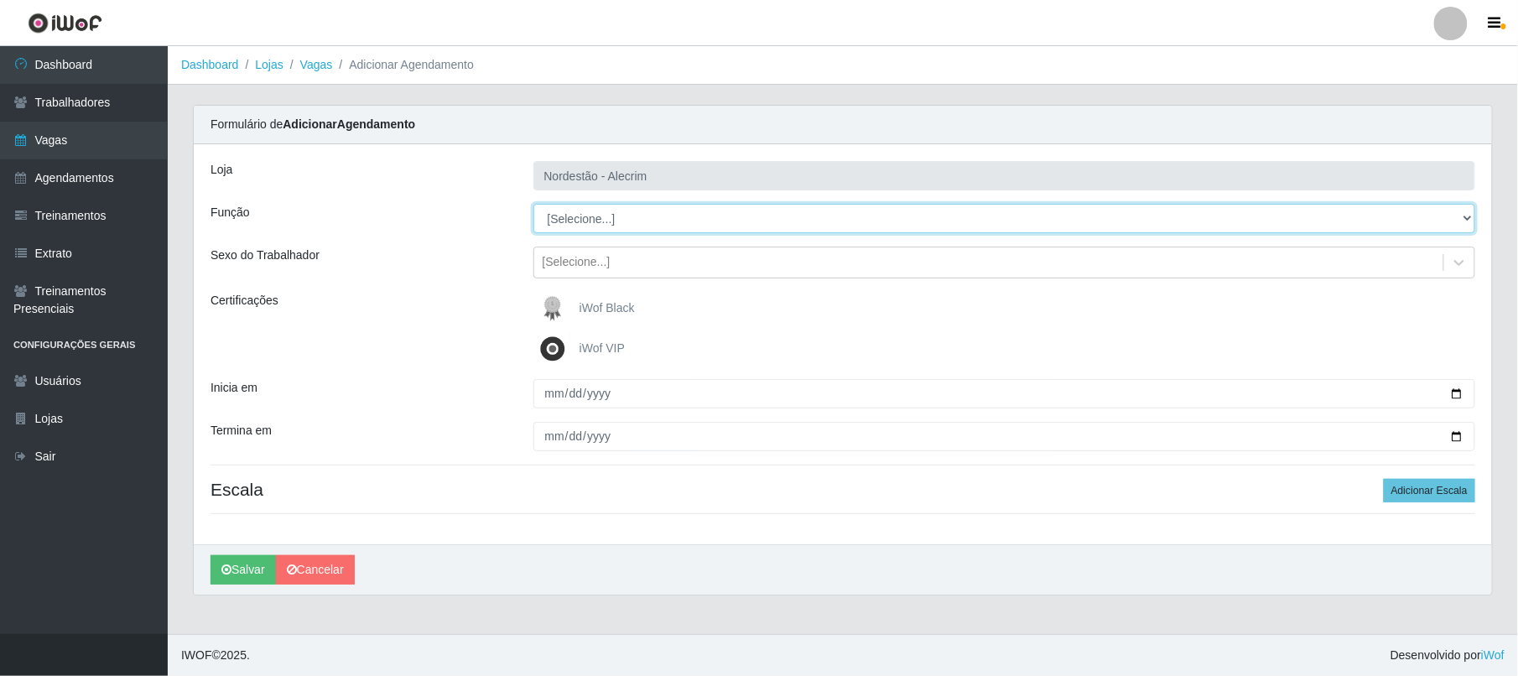
click at [629, 209] on select "[Selecione...] Embalador Embalador + Embalador ++" at bounding box center [1004, 218] width 943 height 29
select select "1"
click at [533, 205] on select "[Selecione...] Embalador Embalador + Embalador ++" at bounding box center [1004, 218] width 943 height 29
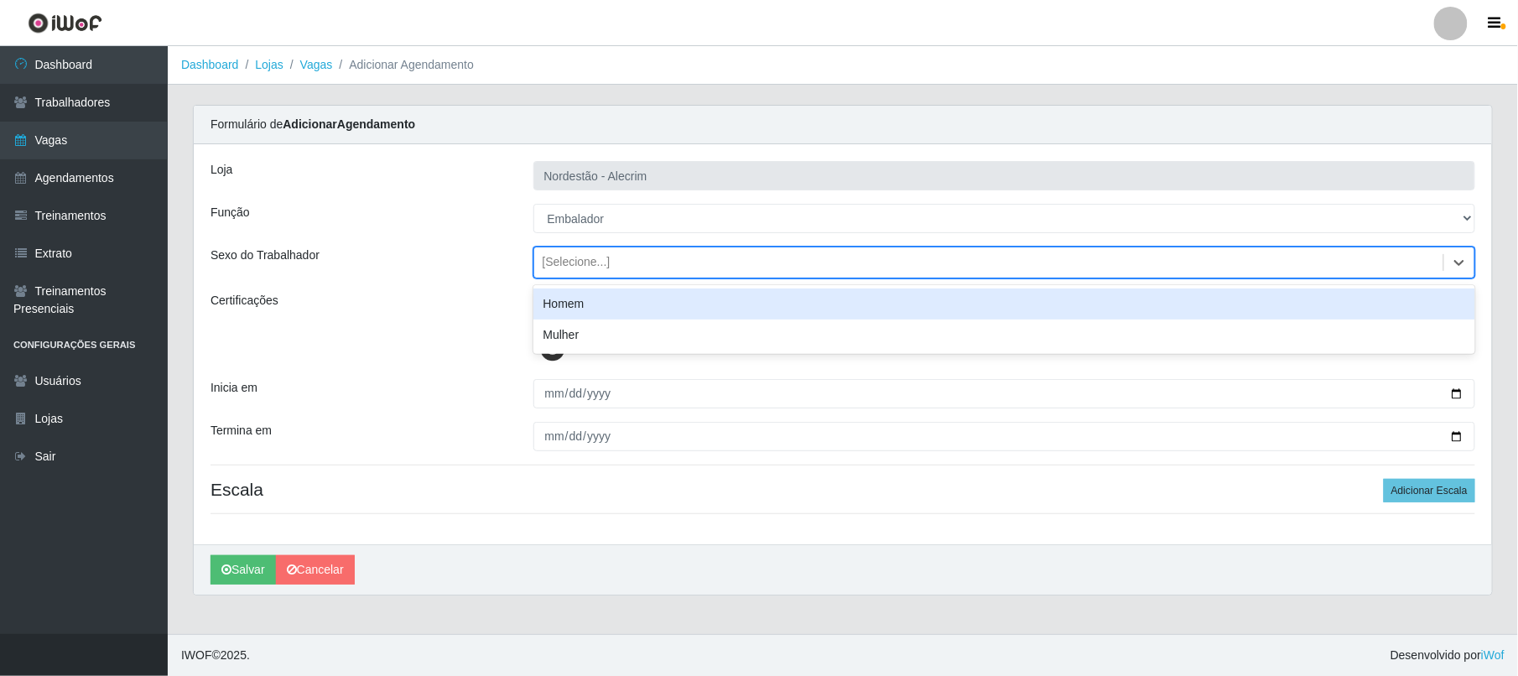
click at [604, 265] on div "[Selecione...]" at bounding box center [577, 263] width 68 height 18
drag, startPoint x: 424, startPoint y: 263, endPoint x: 461, endPoint y: 265, distance: 36.9
click at [447, 263] on div "Sexo do Trabalhador" at bounding box center [359, 263] width 323 height 32
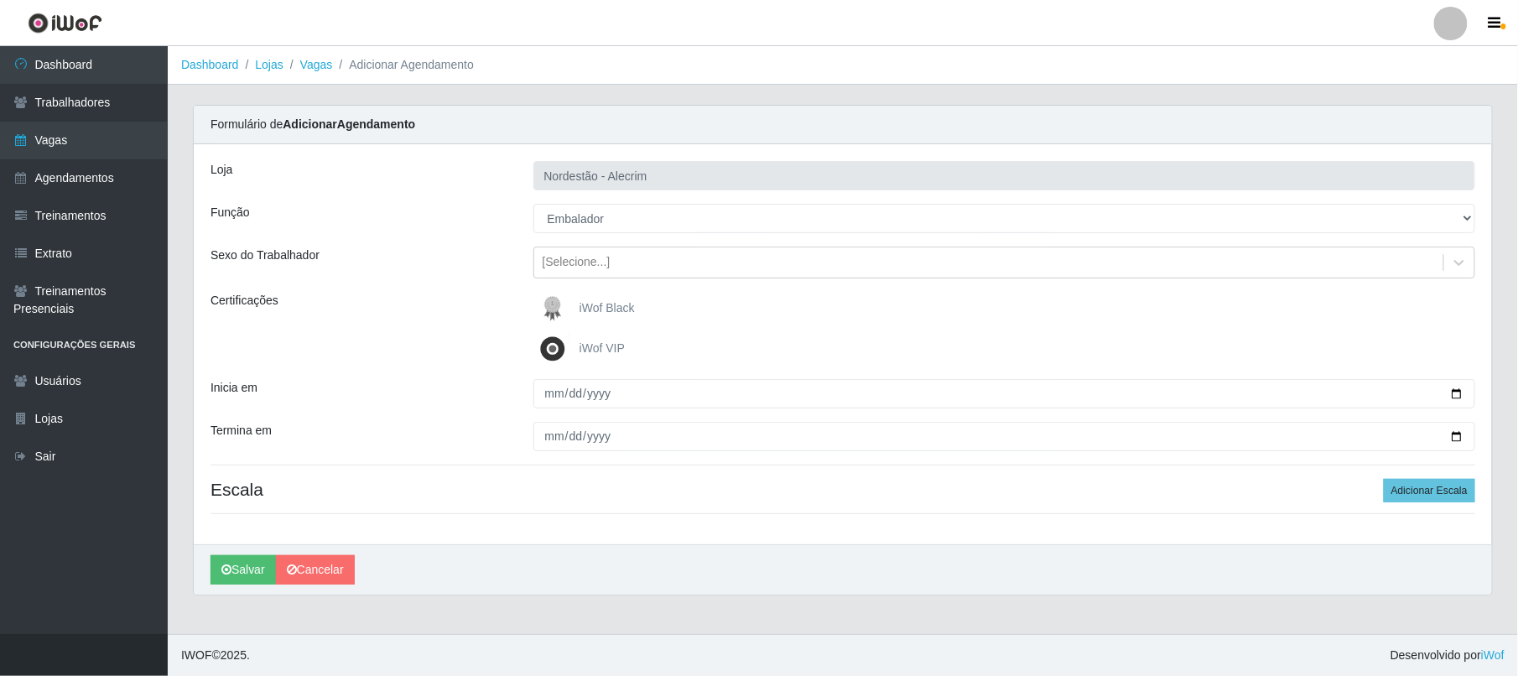
click at [604, 303] on span "iWof Black" at bounding box center [607, 307] width 55 height 13
click at [0, 0] on input "iWof Black" at bounding box center [0, 0] width 0 height 0
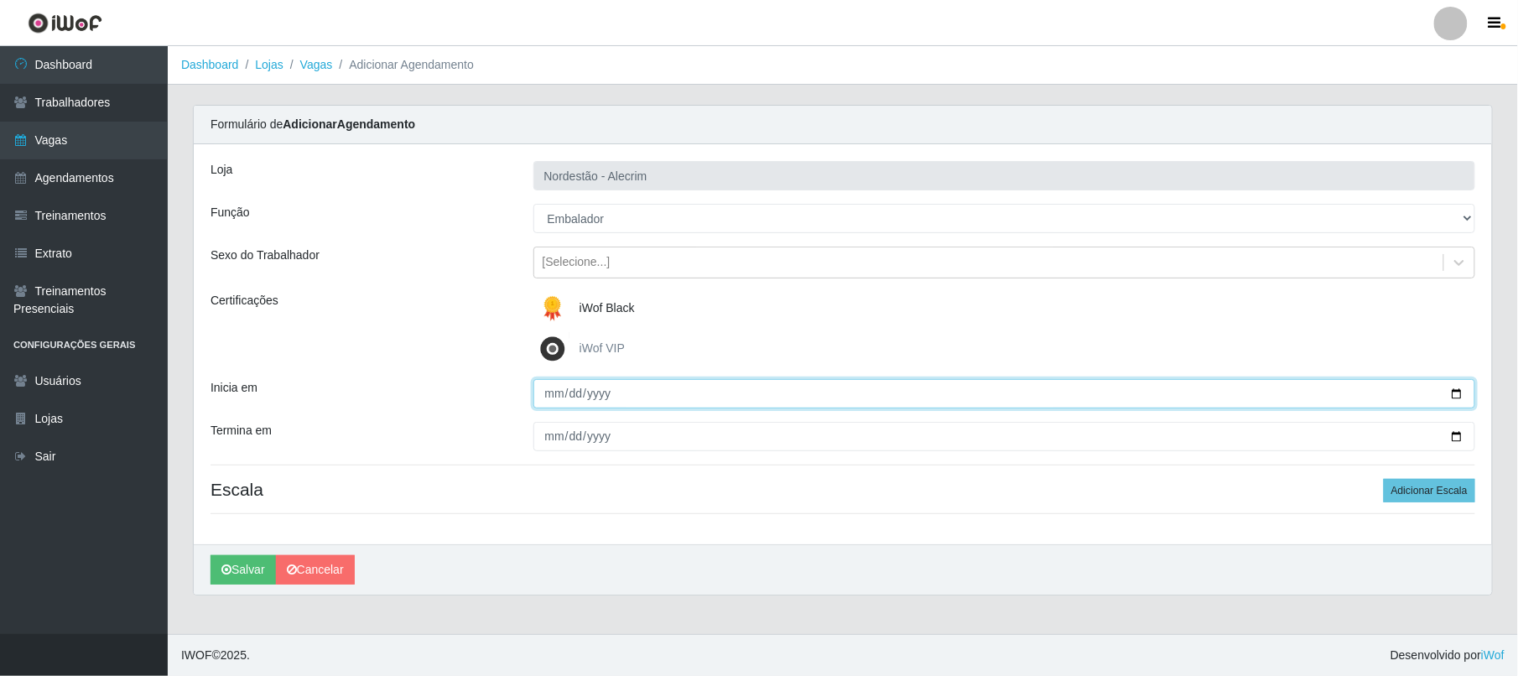
click at [644, 396] on input "Inicia em" at bounding box center [1004, 393] width 943 height 29
type input "[DATE]"
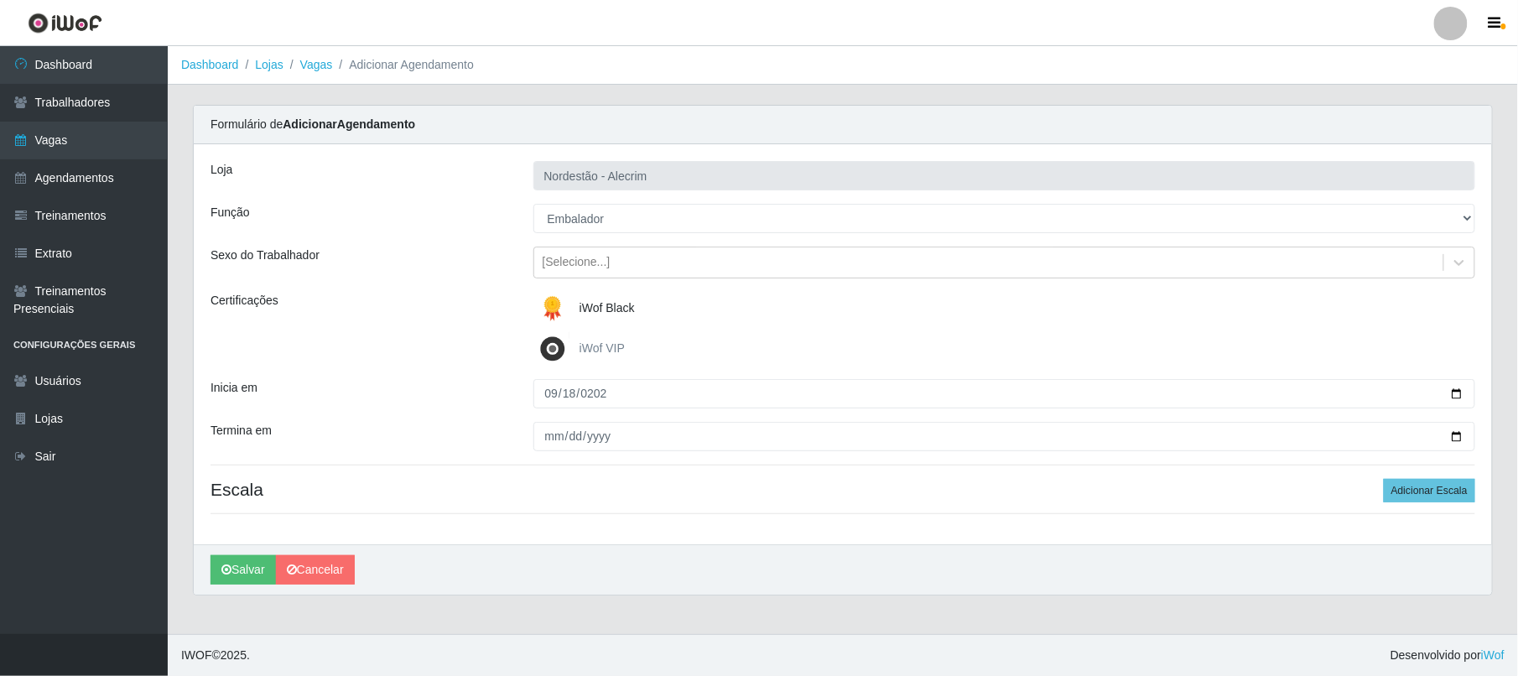
click at [658, 421] on div "Loja Nordestão - Alecrim Função [Selecione...] Embalador Embalador + Embalador …" at bounding box center [843, 344] width 1298 height 400
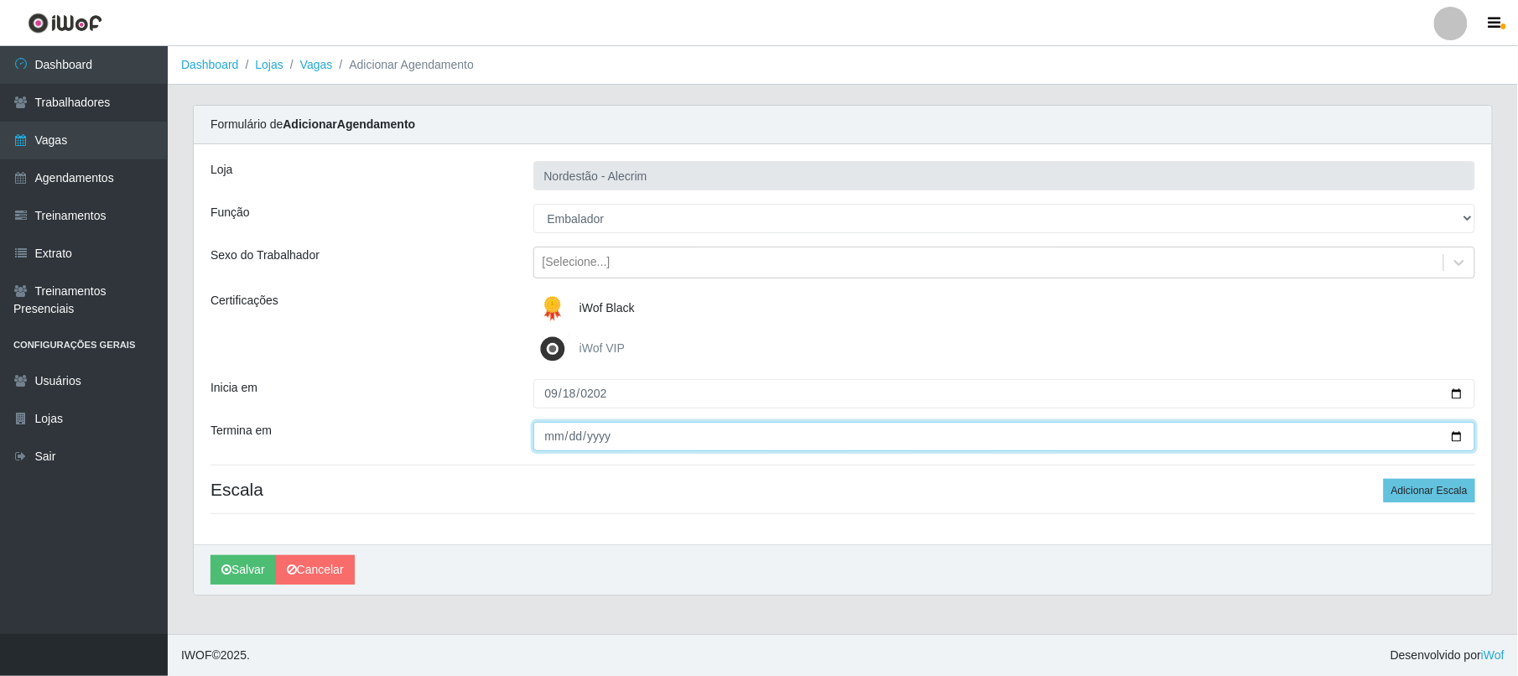
click at [674, 424] on input "Termina em" at bounding box center [1004, 436] width 943 height 29
type input "[DATE]"
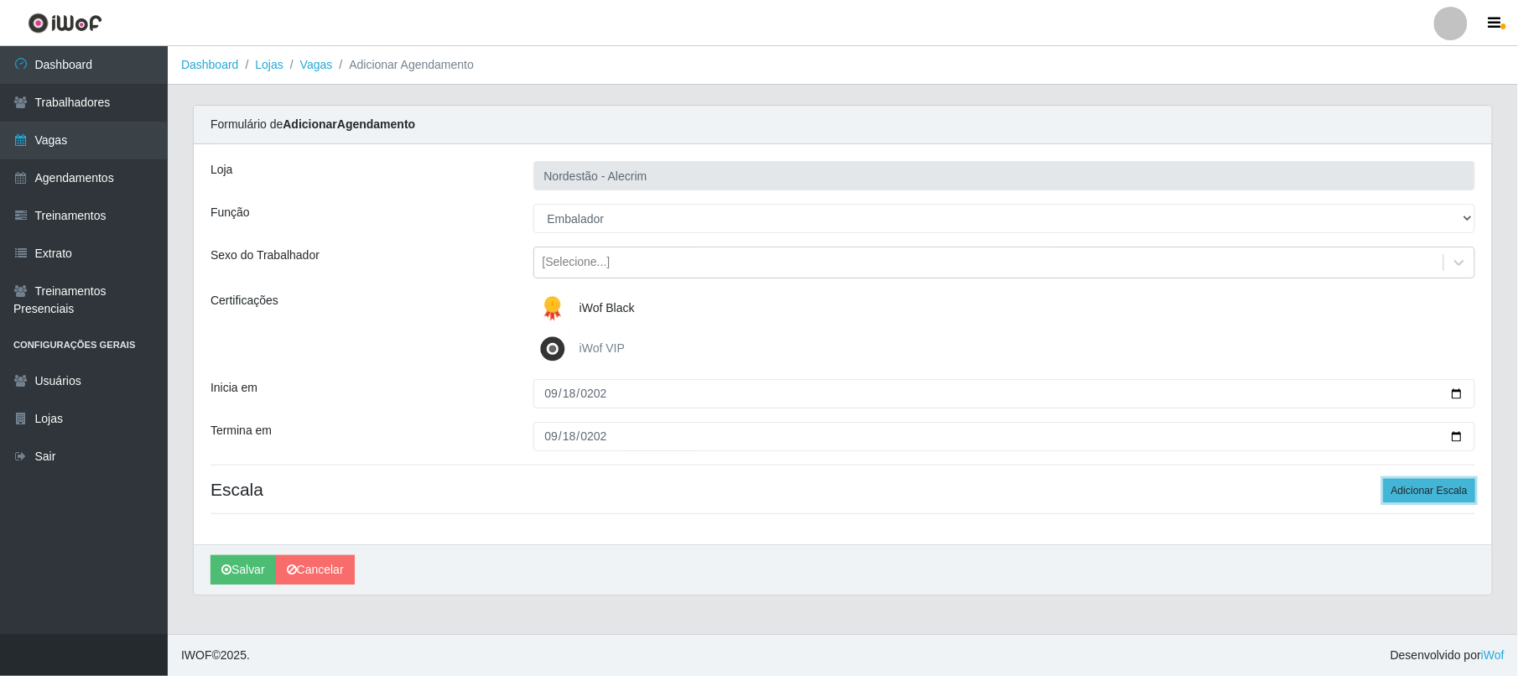
click at [812, 494] on button "Adicionar Escala" at bounding box center [1429, 490] width 91 height 23
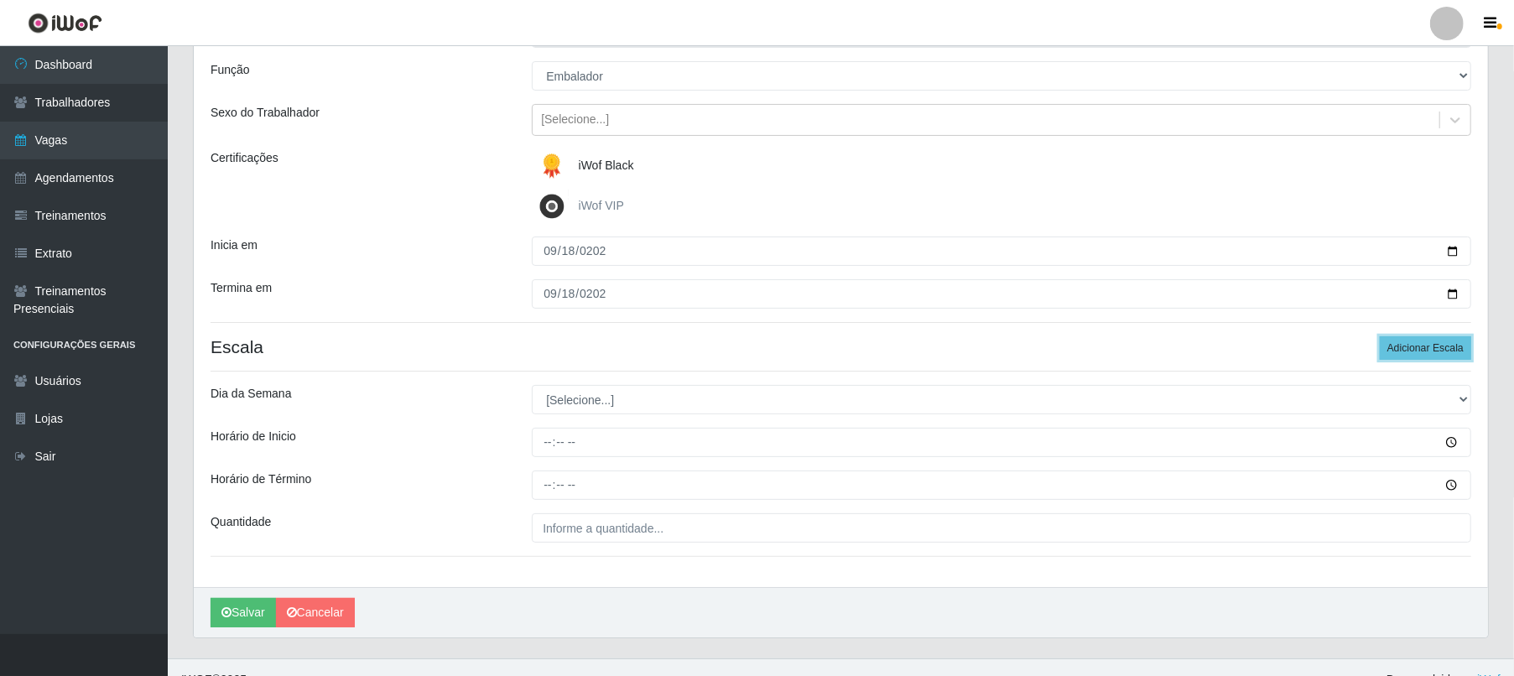
scroll to position [169, 0]
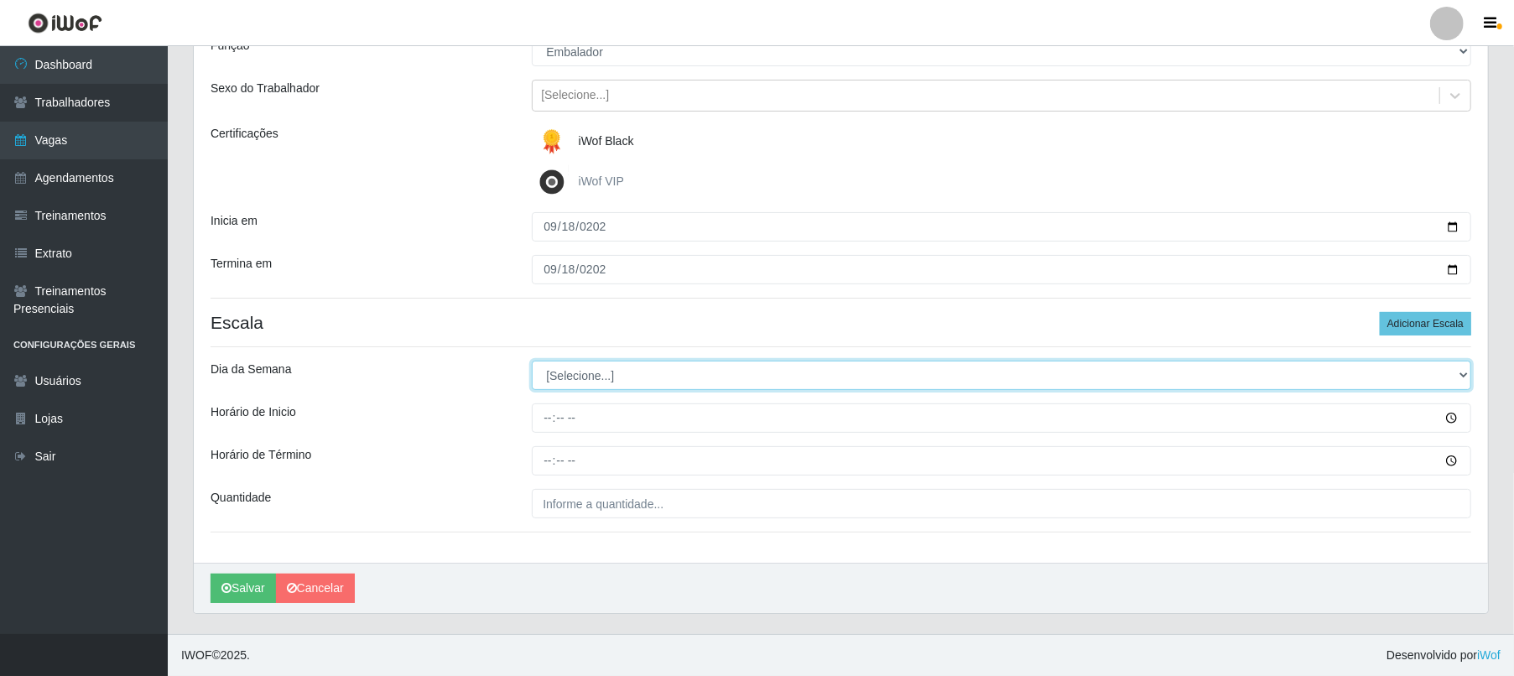
click at [614, 371] on select "[Selecione...] Segunda Terça Quarta Quinta Sexta Sábado Domingo" at bounding box center [1001, 375] width 939 height 29
click at [632, 380] on select "[Selecione...] Segunda Terça Quarta Quinta Sexta Sábado Domingo" at bounding box center [1001, 375] width 939 height 29
select select "4"
click at [532, 361] on select "[Selecione...] Segunda Terça Quarta Quinta Sexta Sábado Domingo" at bounding box center [1001, 375] width 939 height 29
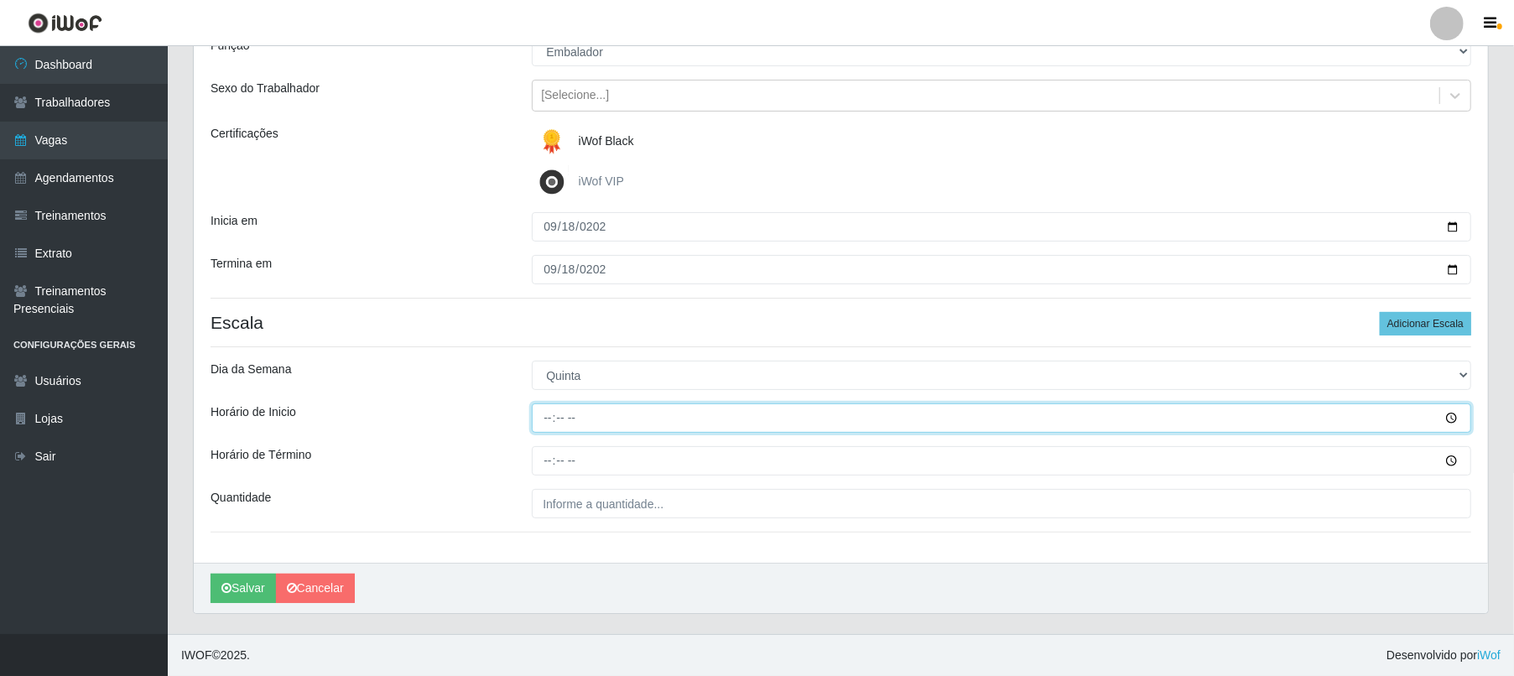
click at [601, 418] on input "Horário de Inicio" at bounding box center [1001, 417] width 939 height 29
type input "16:00"
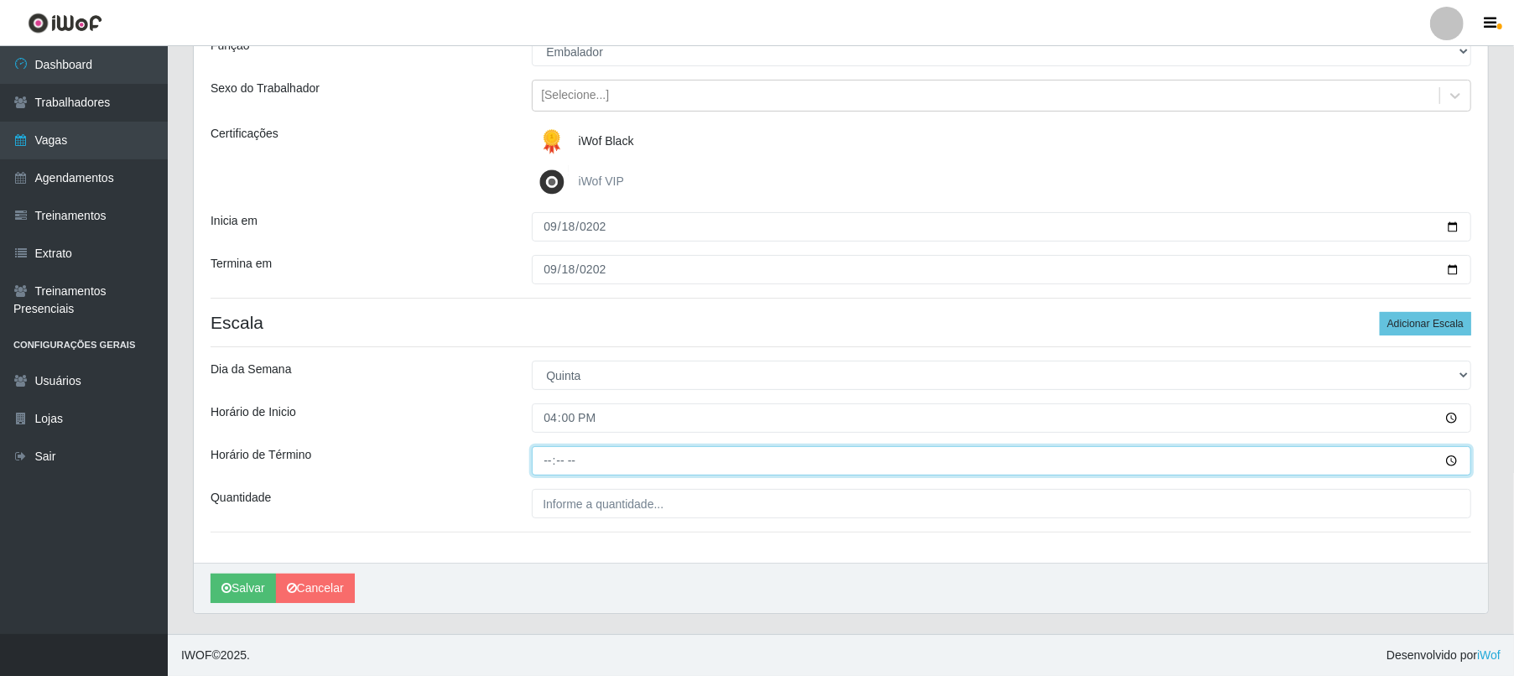
click at [601, 450] on input "Horário de Término" at bounding box center [1001, 460] width 939 height 29
type input "22:00"
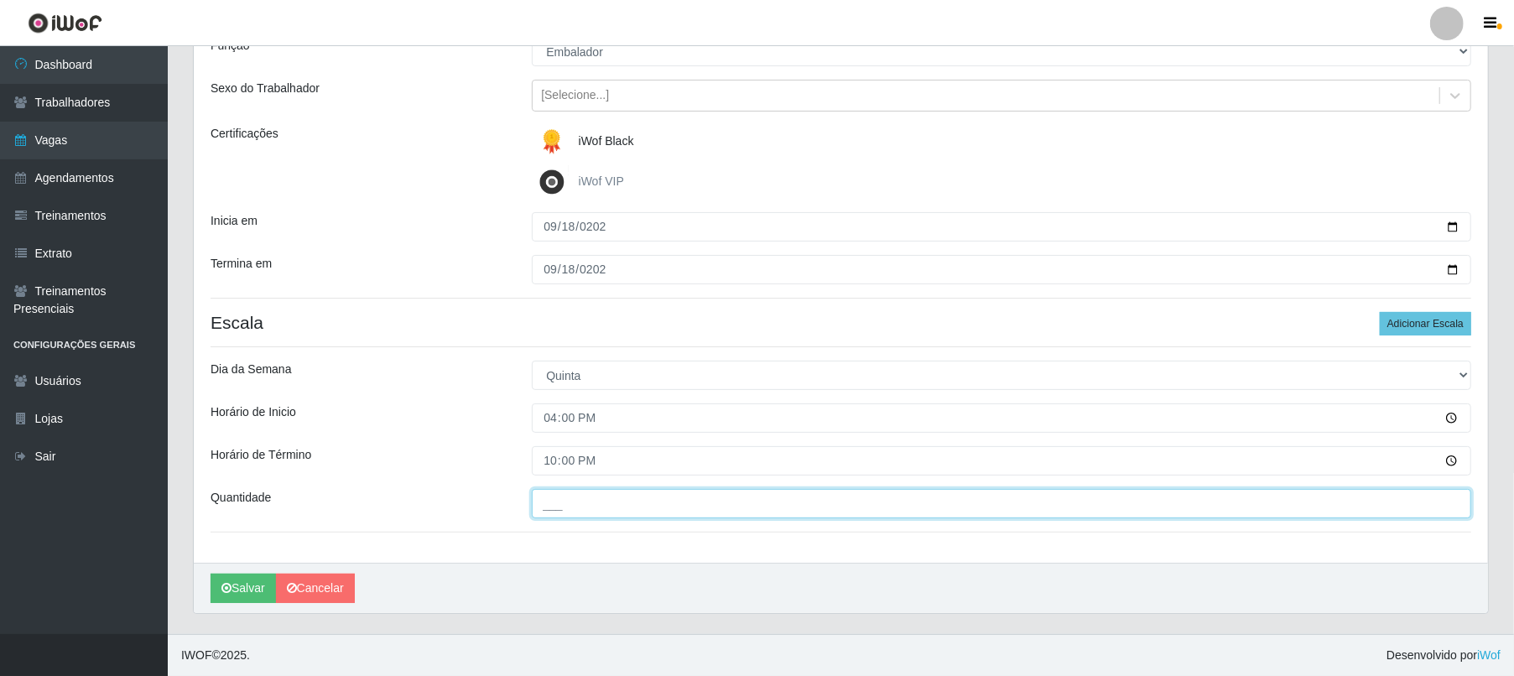
click at [654, 500] on input "___" at bounding box center [1001, 503] width 939 height 29
type input "1__"
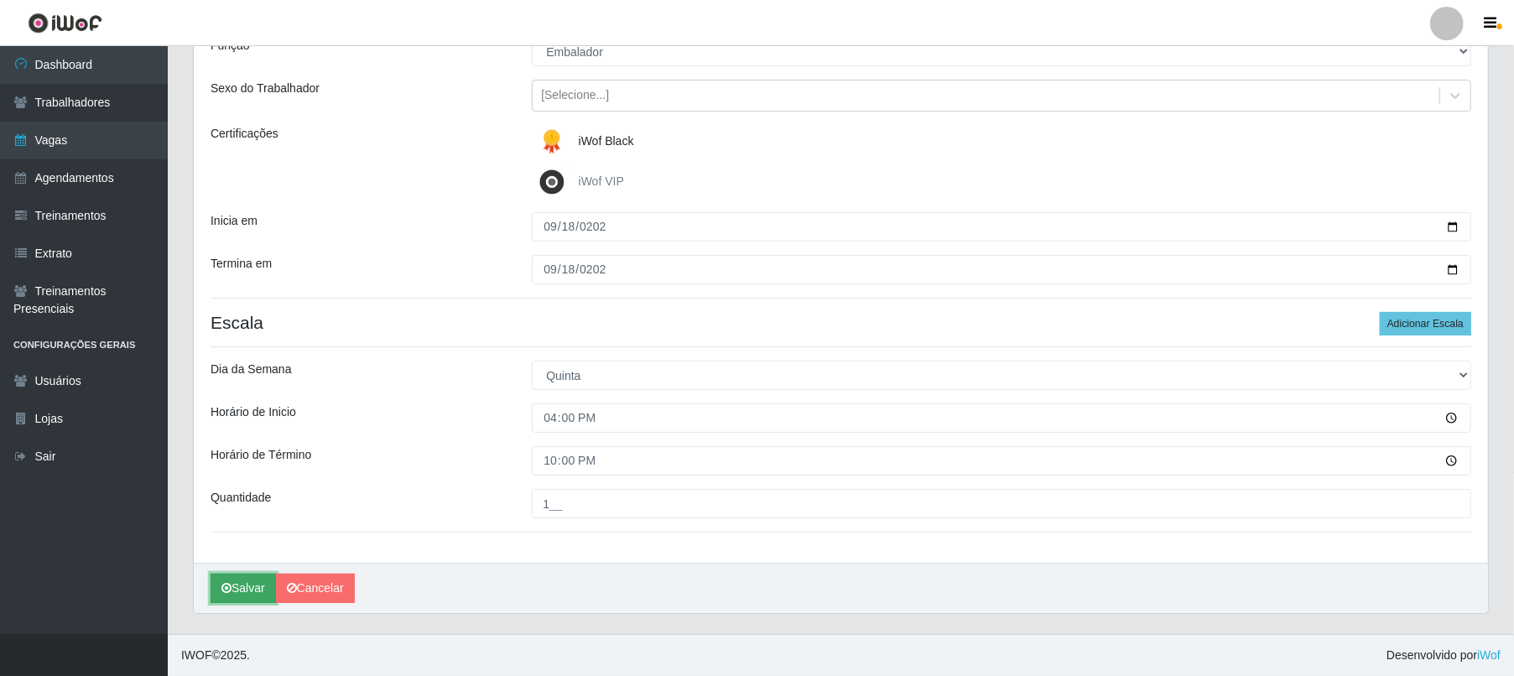
click at [240, 592] on button "Salvar" at bounding box center [243, 588] width 65 height 29
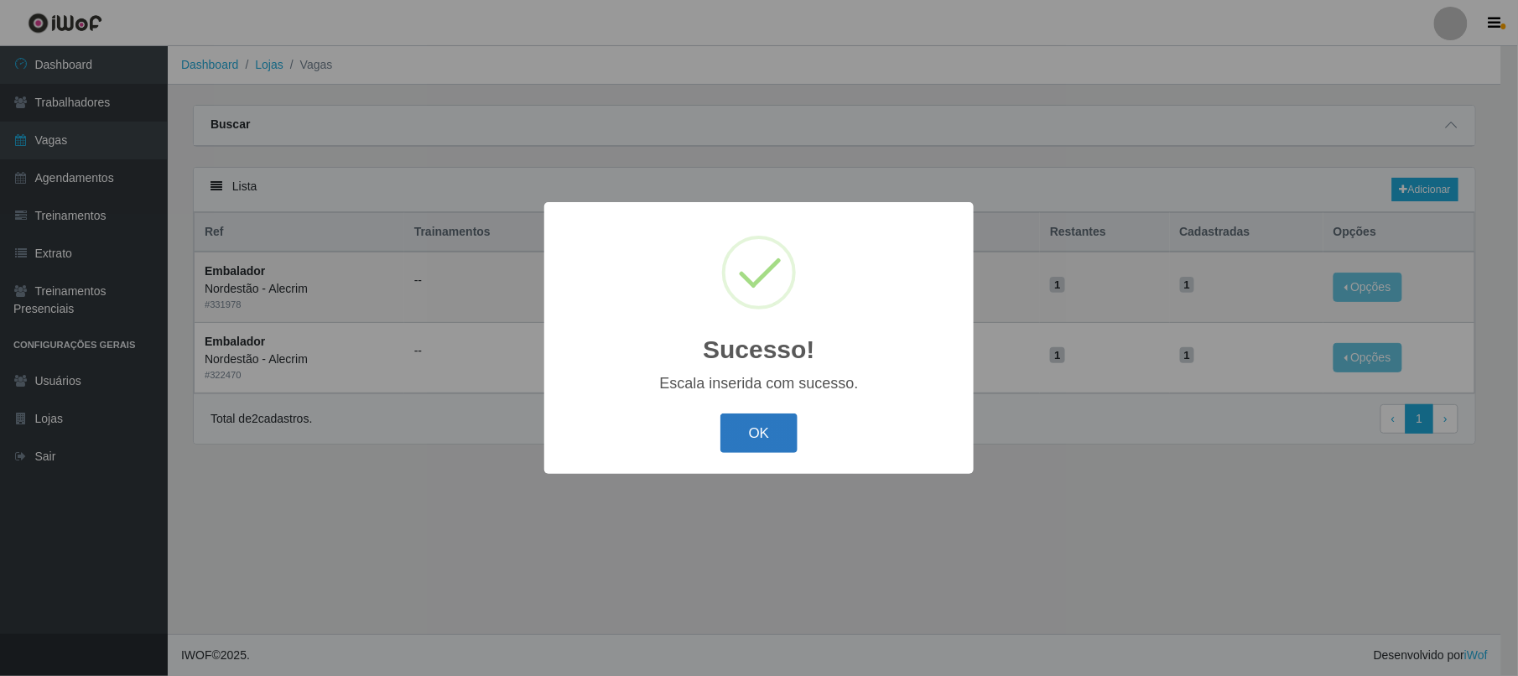
click at [759, 431] on button "OK" at bounding box center [760, 433] width 78 height 39
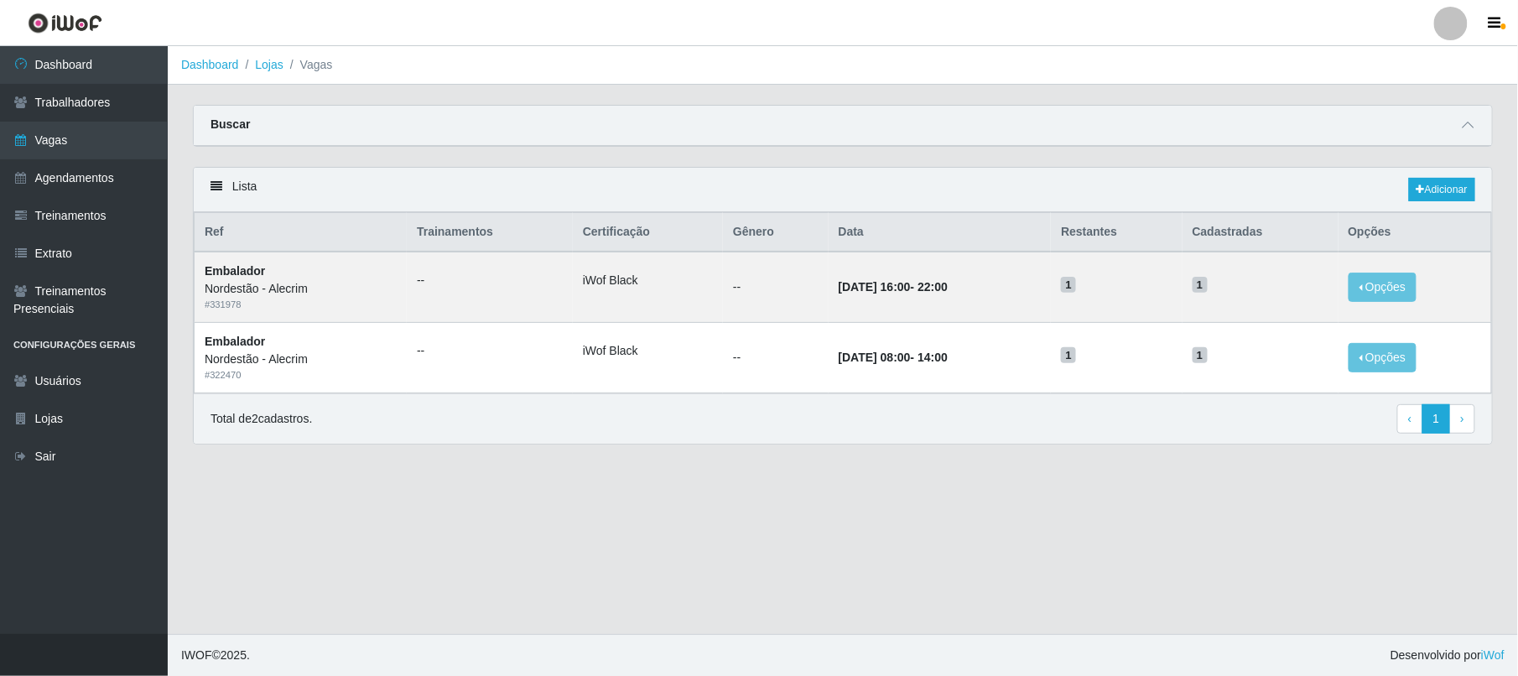
drag, startPoint x: 430, startPoint y: 126, endPoint x: 1071, endPoint y: 122, distance: 640.9
click at [434, 126] on div "Buscar" at bounding box center [843, 126] width 1298 height 40
click at [812, 124] on icon at bounding box center [1469, 125] width 12 height 12
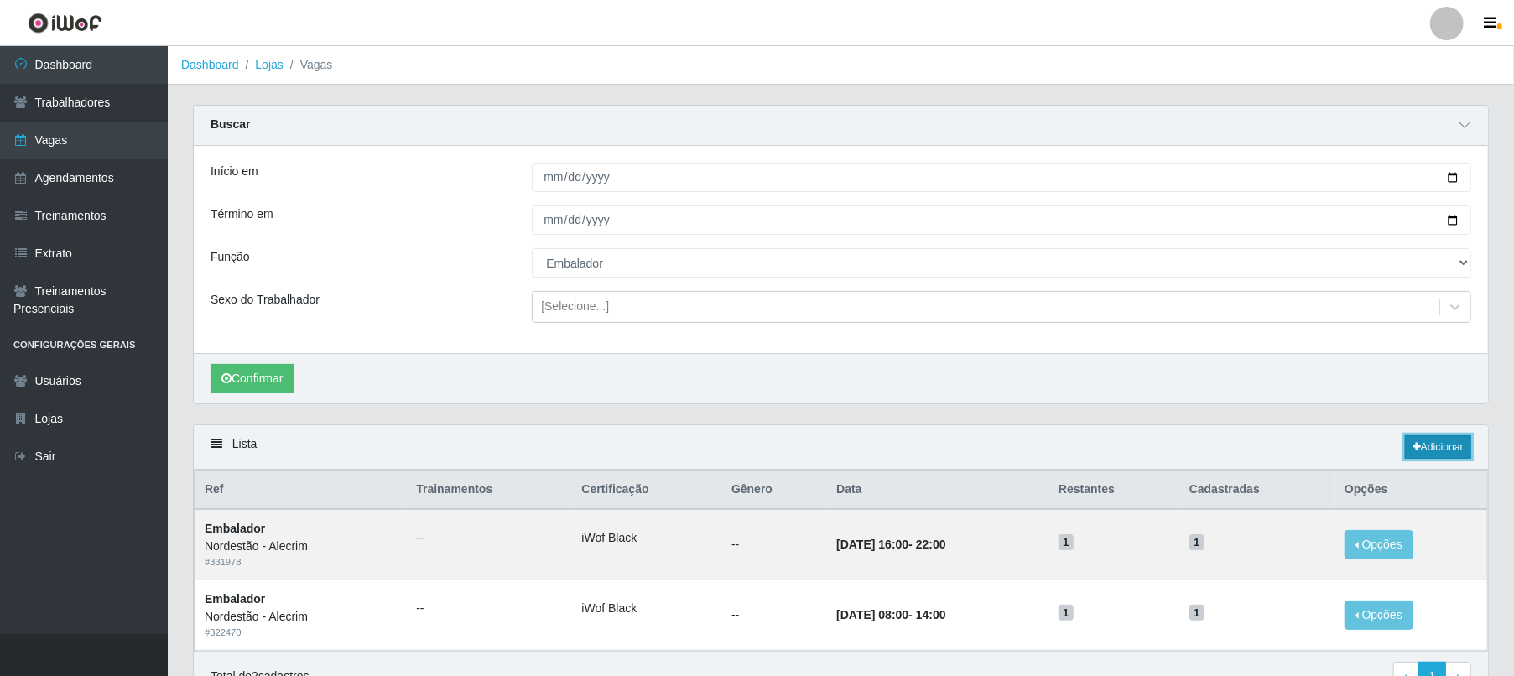
click at [812, 456] on link "Adicionar" at bounding box center [1438, 446] width 66 height 23
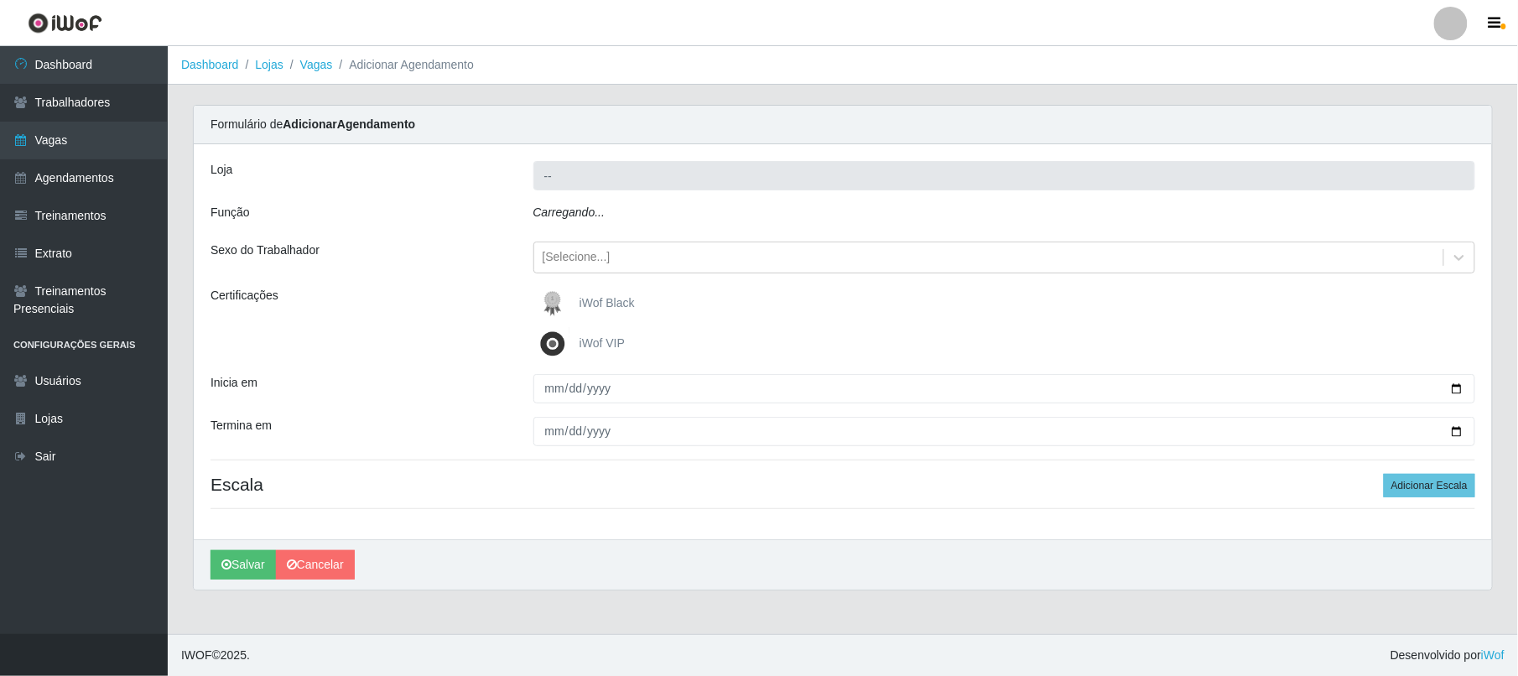
type input "Nordestão - Alecrim"
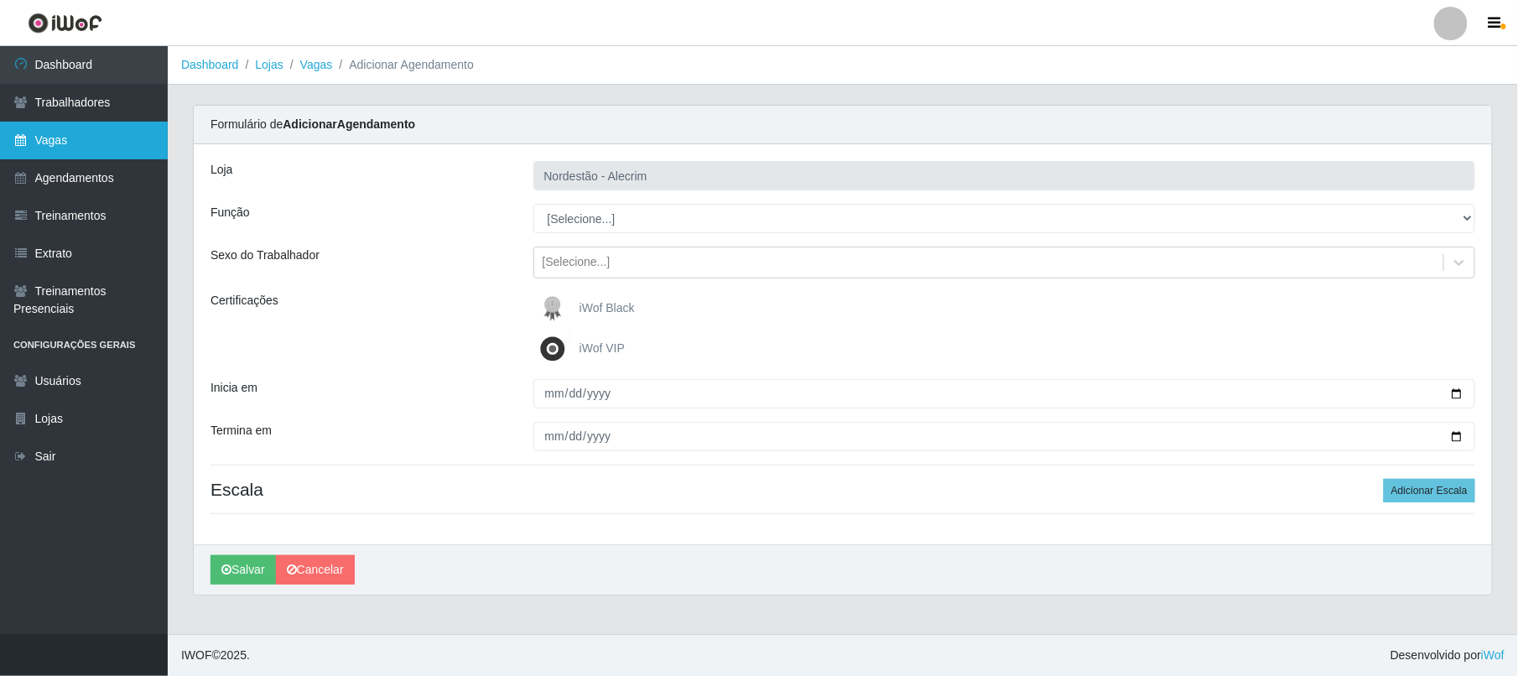
click at [24, 127] on link "Vagas" at bounding box center [84, 141] width 168 height 38
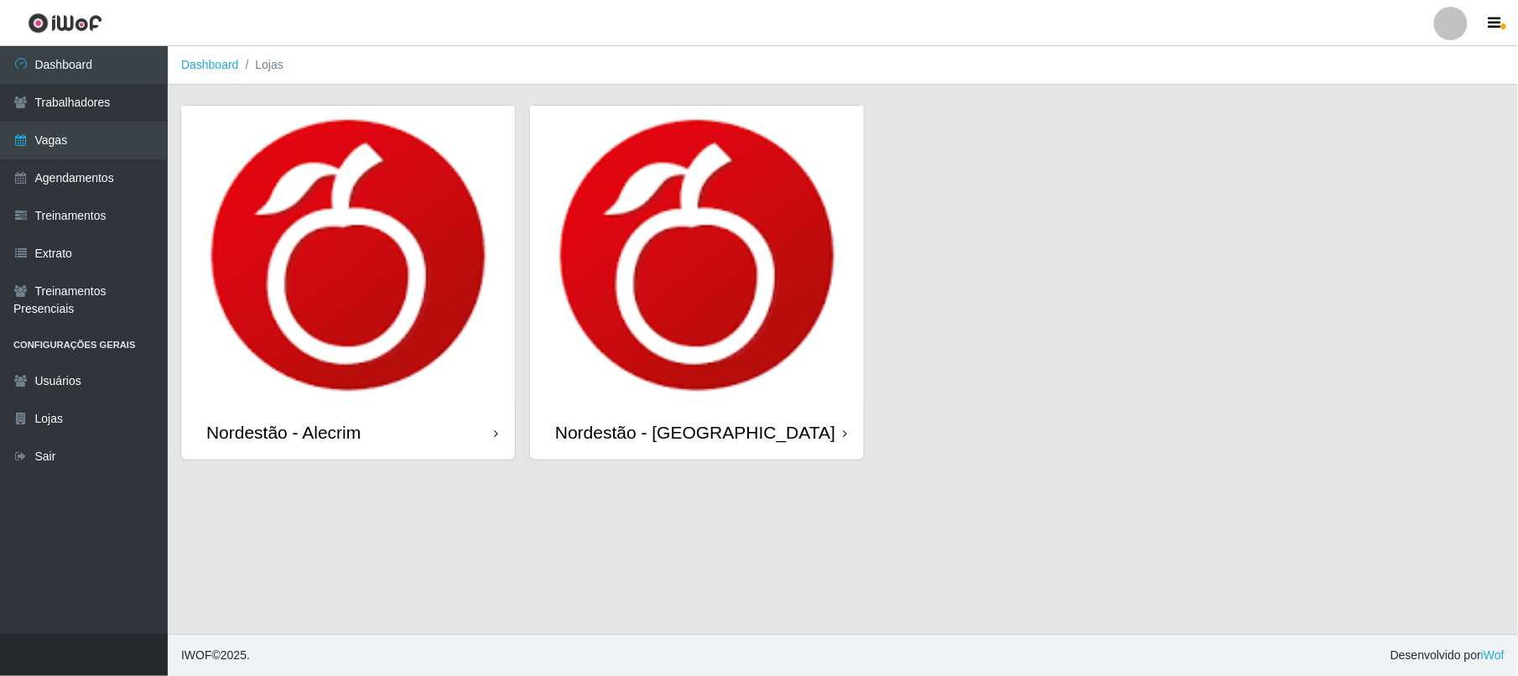
click at [339, 196] on img at bounding box center [348, 255] width 334 height 299
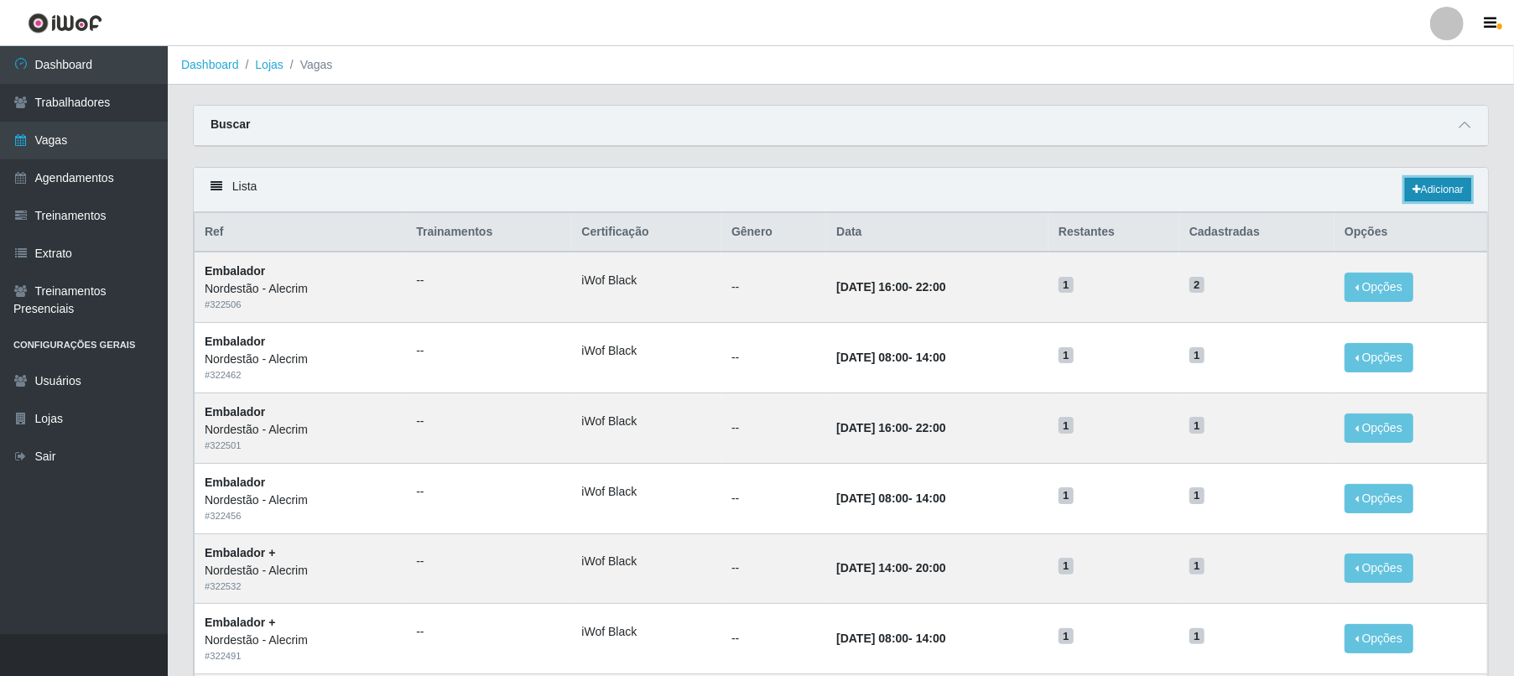
click at [812, 182] on link "Adicionar" at bounding box center [1438, 189] width 66 height 23
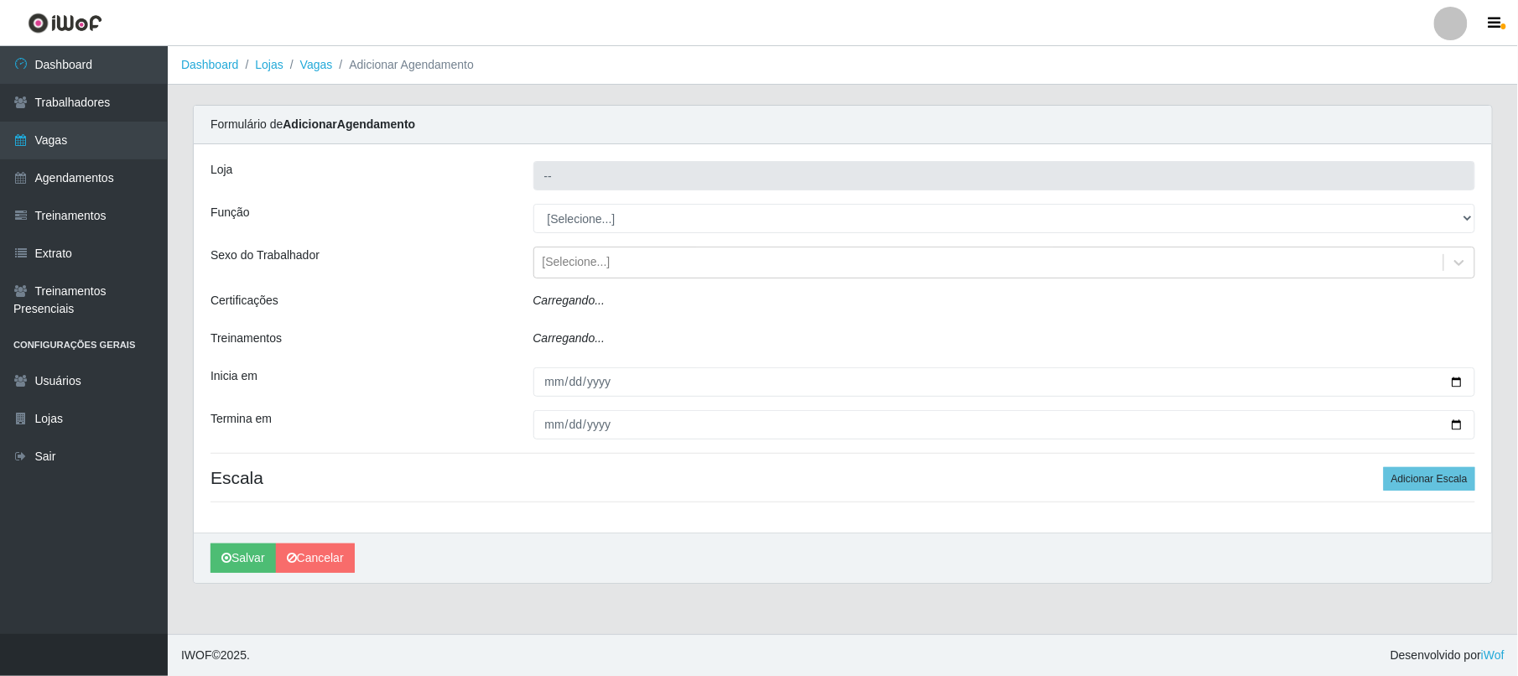
type input "Nordestão - Alecrim"
